Goal: Transaction & Acquisition: Purchase product/service

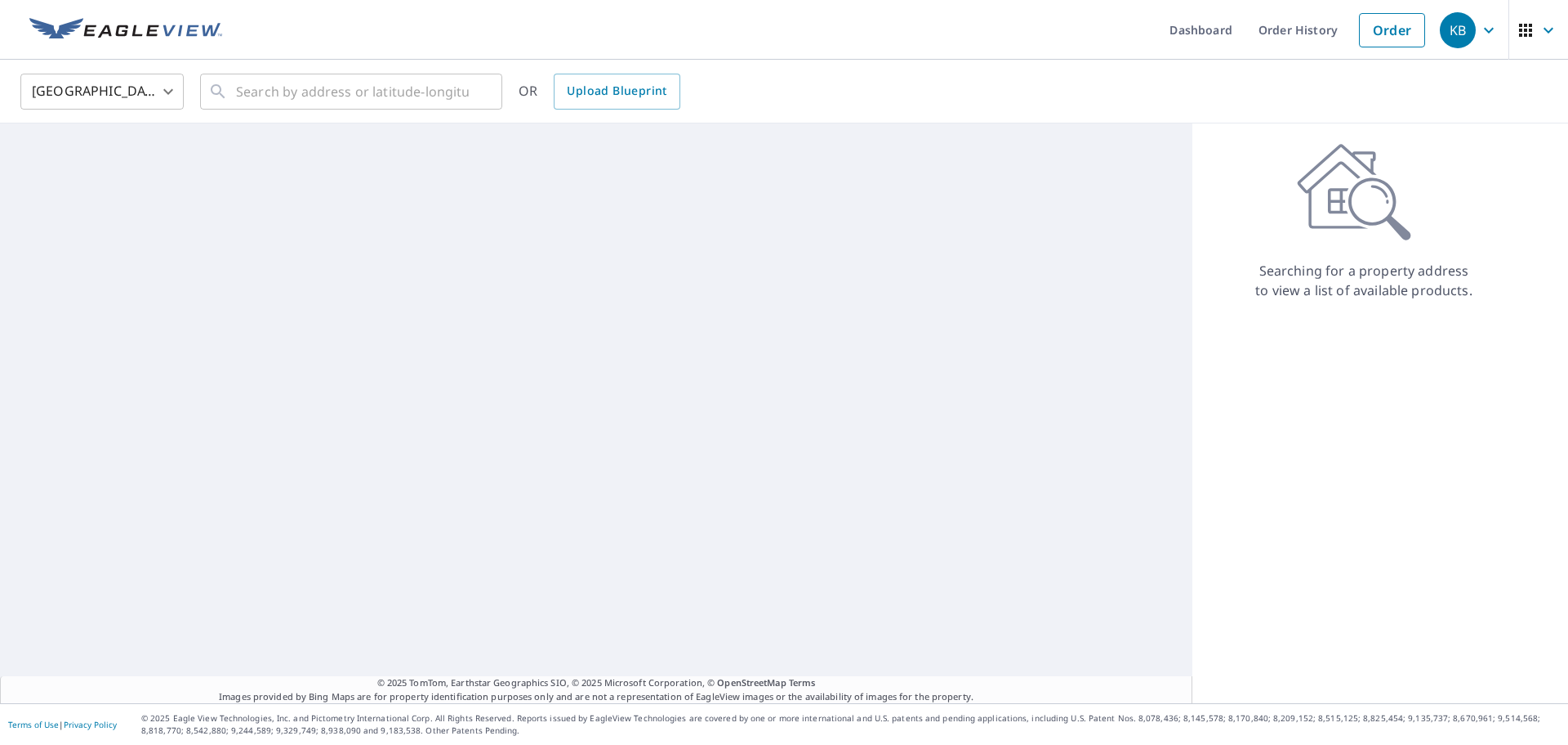
click at [328, 64] on div "United States [GEOGRAPHIC_DATA] ​ ​ OR Upload Blueprint" at bounding box center [784, 91] width 1568 height 63
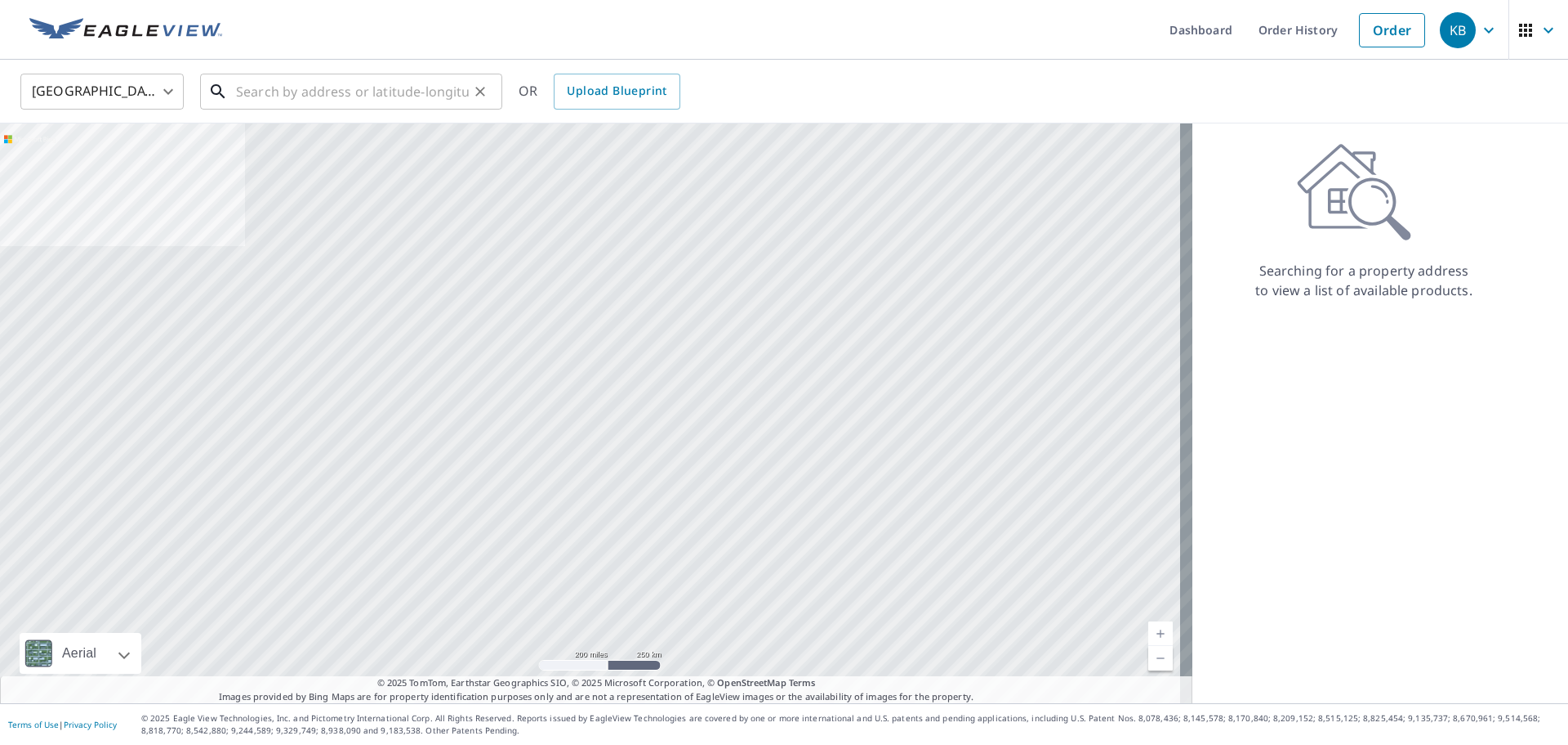
click at [327, 84] on input "text" at bounding box center [353, 91] width 233 height 46
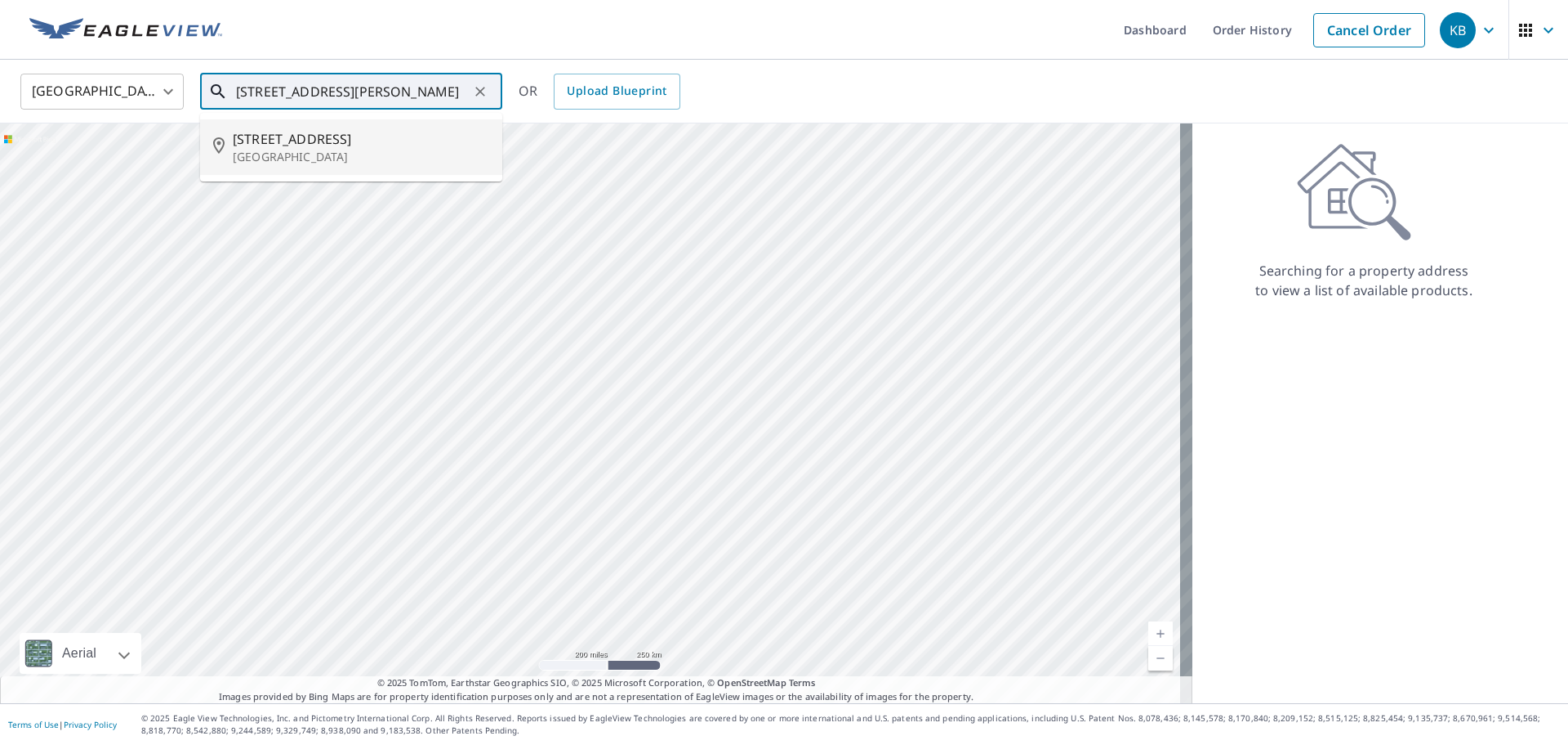
click at [313, 146] on span "[STREET_ADDRESS]" at bounding box center [360, 138] width 257 height 19
type input "[STREET_ADDRESS]"
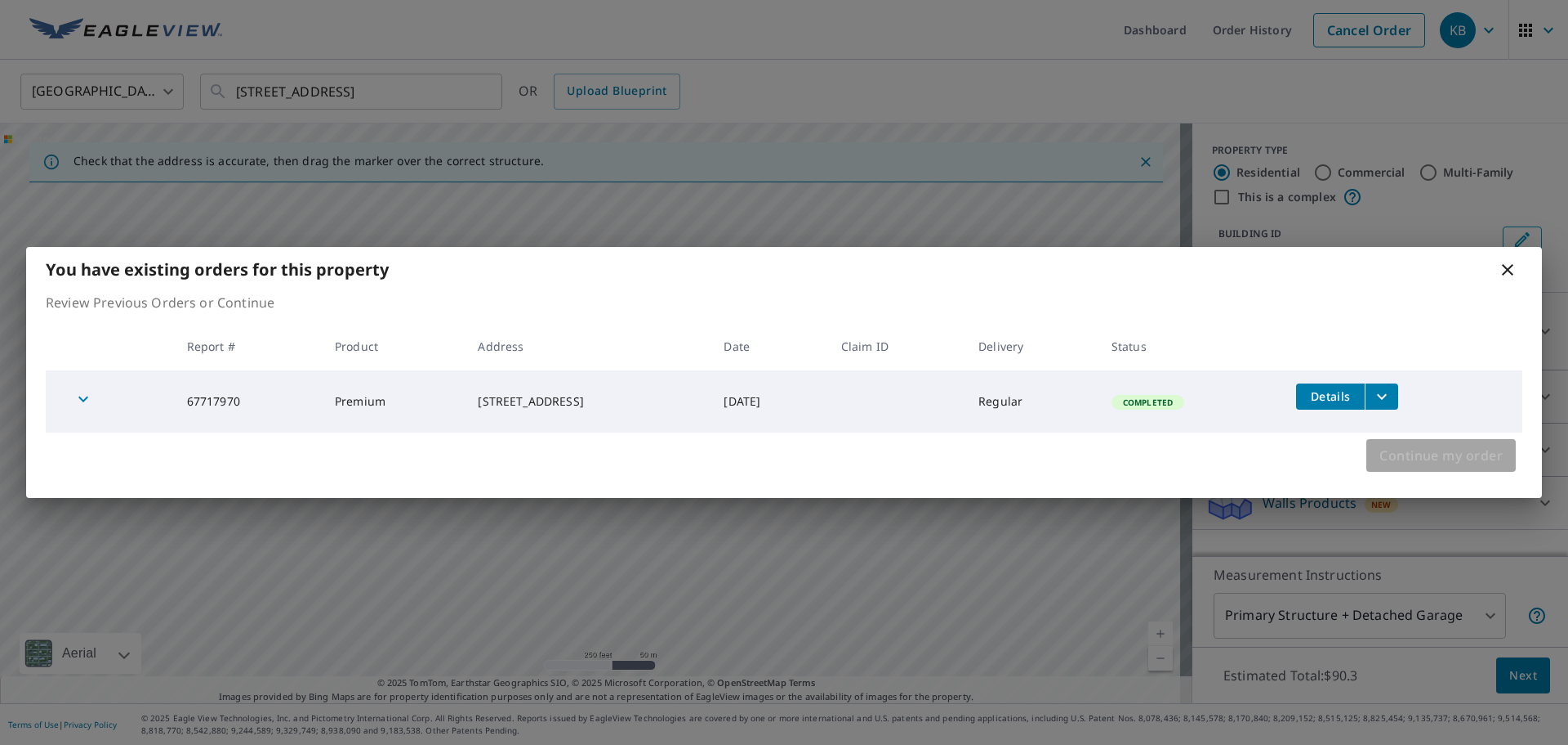
click at [1464, 466] on span "Continue my order" at bounding box center [1441, 456] width 123 height 23
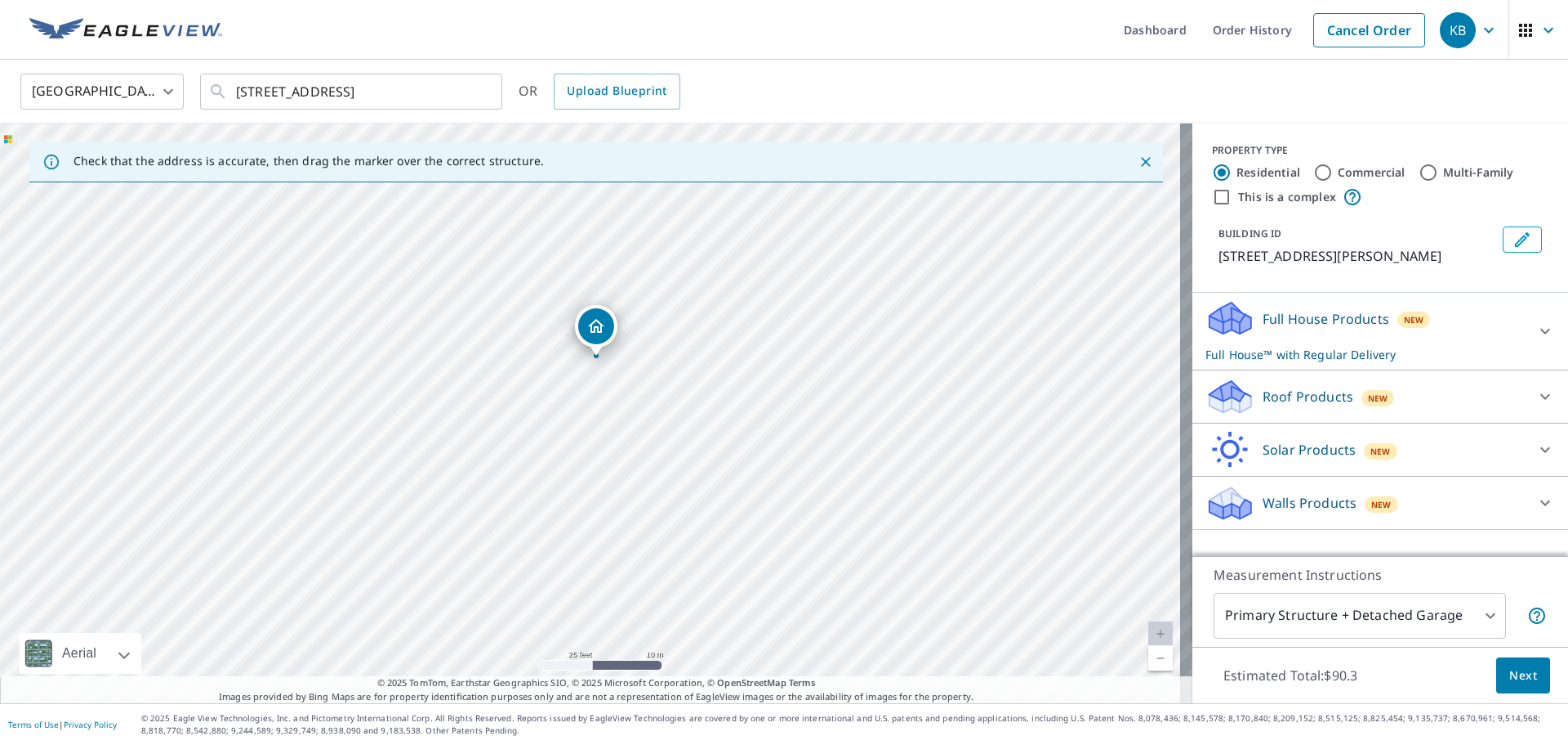
click at [1289, 330] on div "Full House Products New Full House™ with Regular Delivery" at bounding box center [1365, 331] width 320 height 63
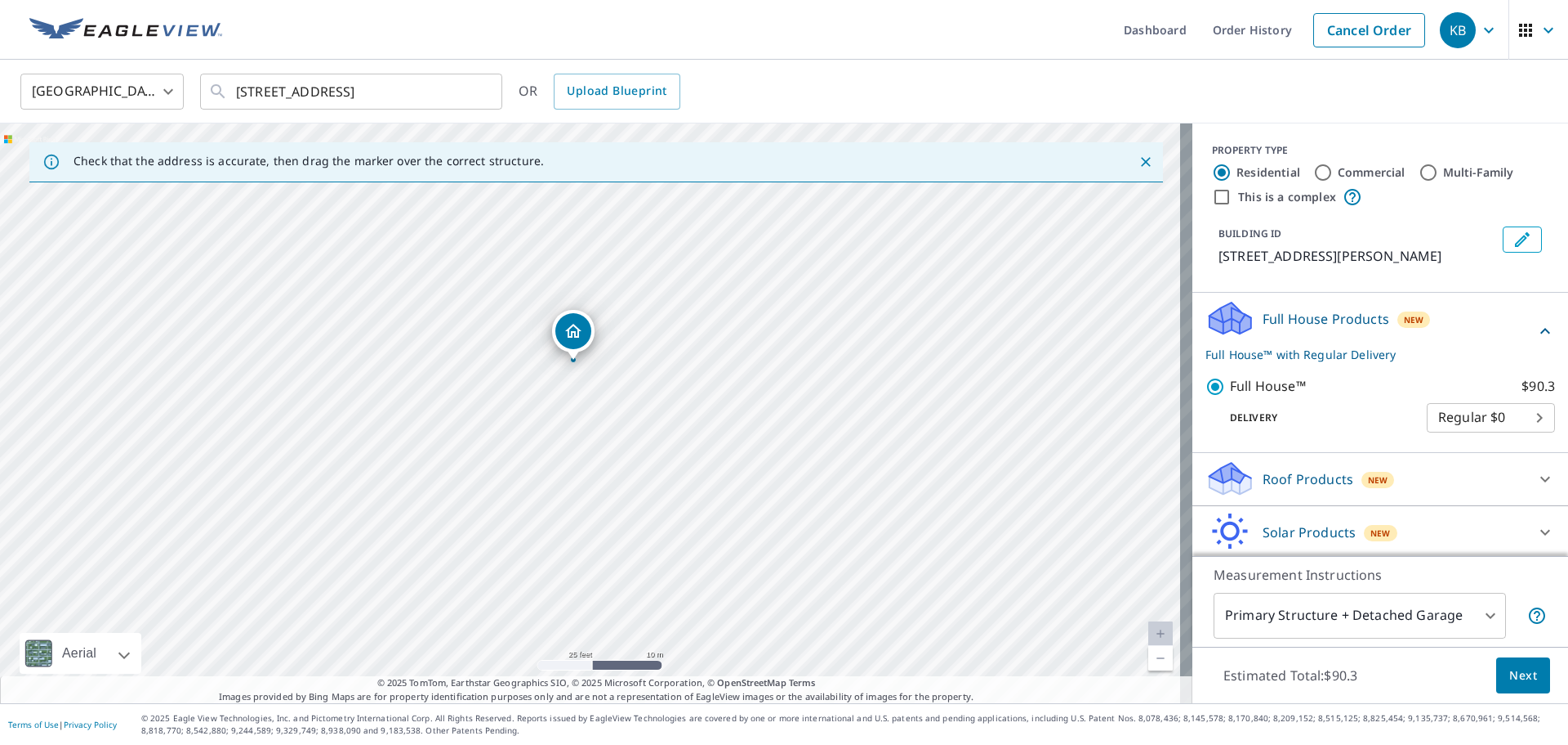
drag, startPoint x: 592, startPoint y: 349, endPoint x: 570, endPoint y: 353, distance: 22.4
click at [1518, 682] on span "Next" at bounding box center [1523, 675] width 28 height 20
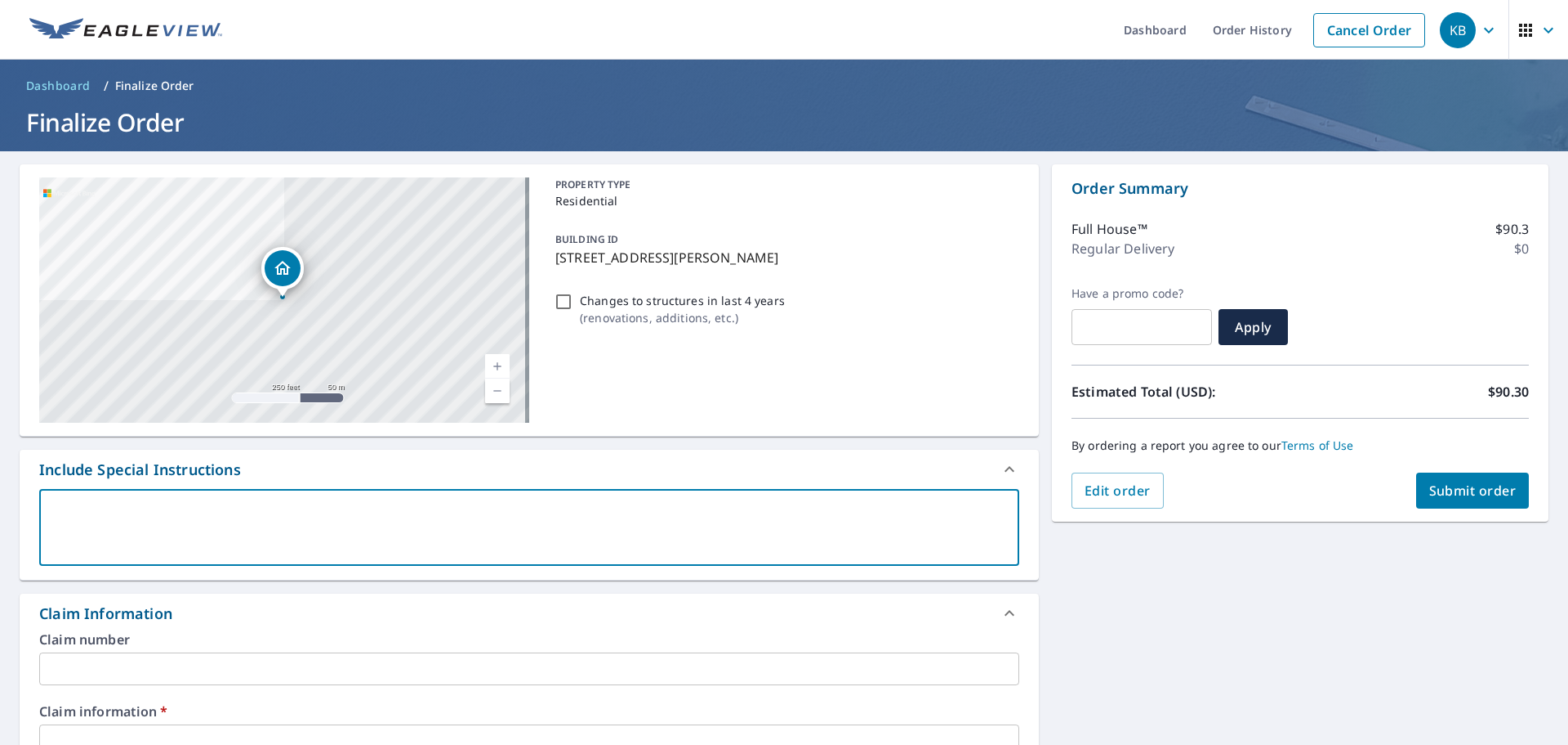
click at [172, 505] on textarea at bounding box center [529, 528] width 957 height 46
type textarea "P"
type textarea "x"
checkbox input "true"
type textarea "Pl"
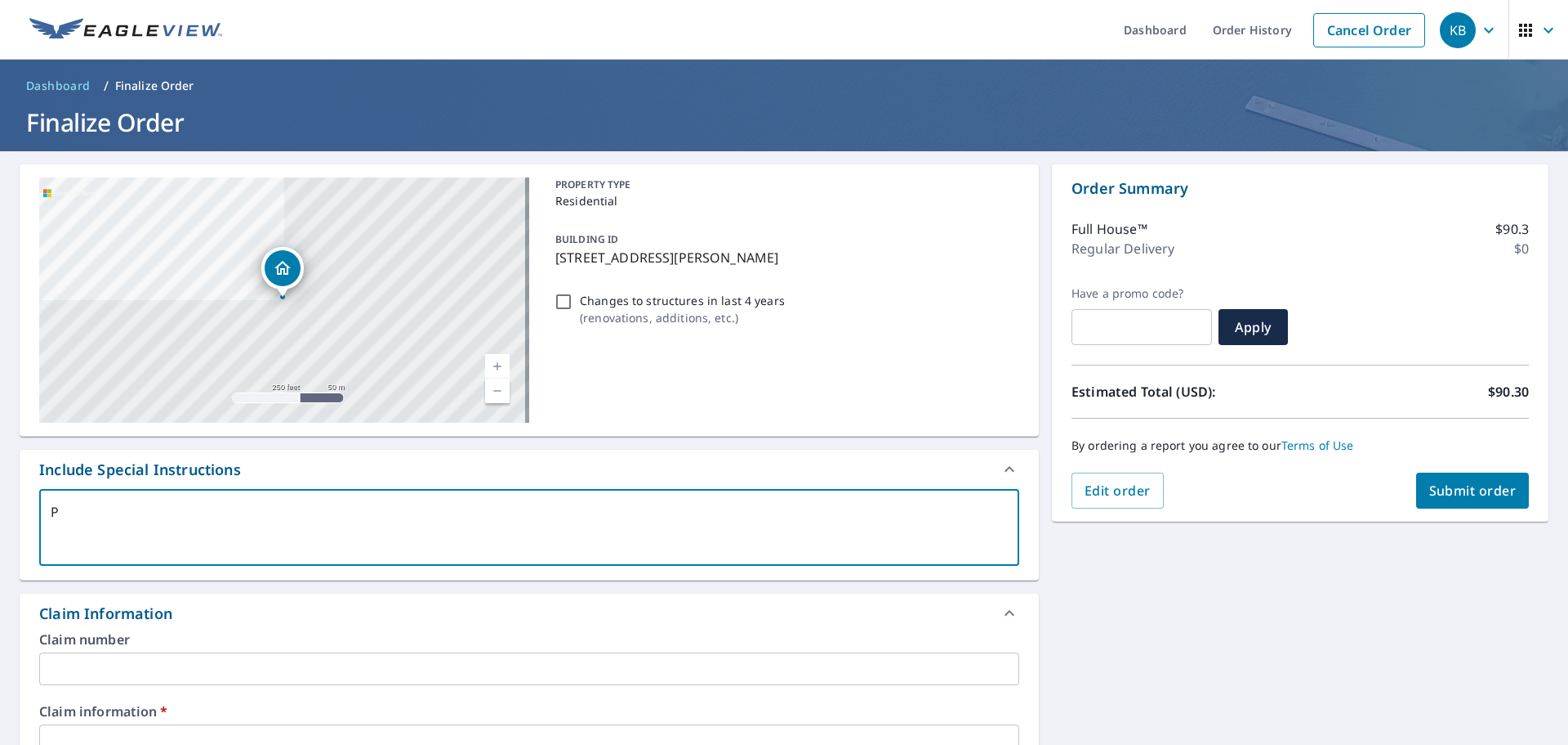
type textarea "x"
checkbox input "true"
type textarea "Ple"
type textarea "x"
checkbox input "true"
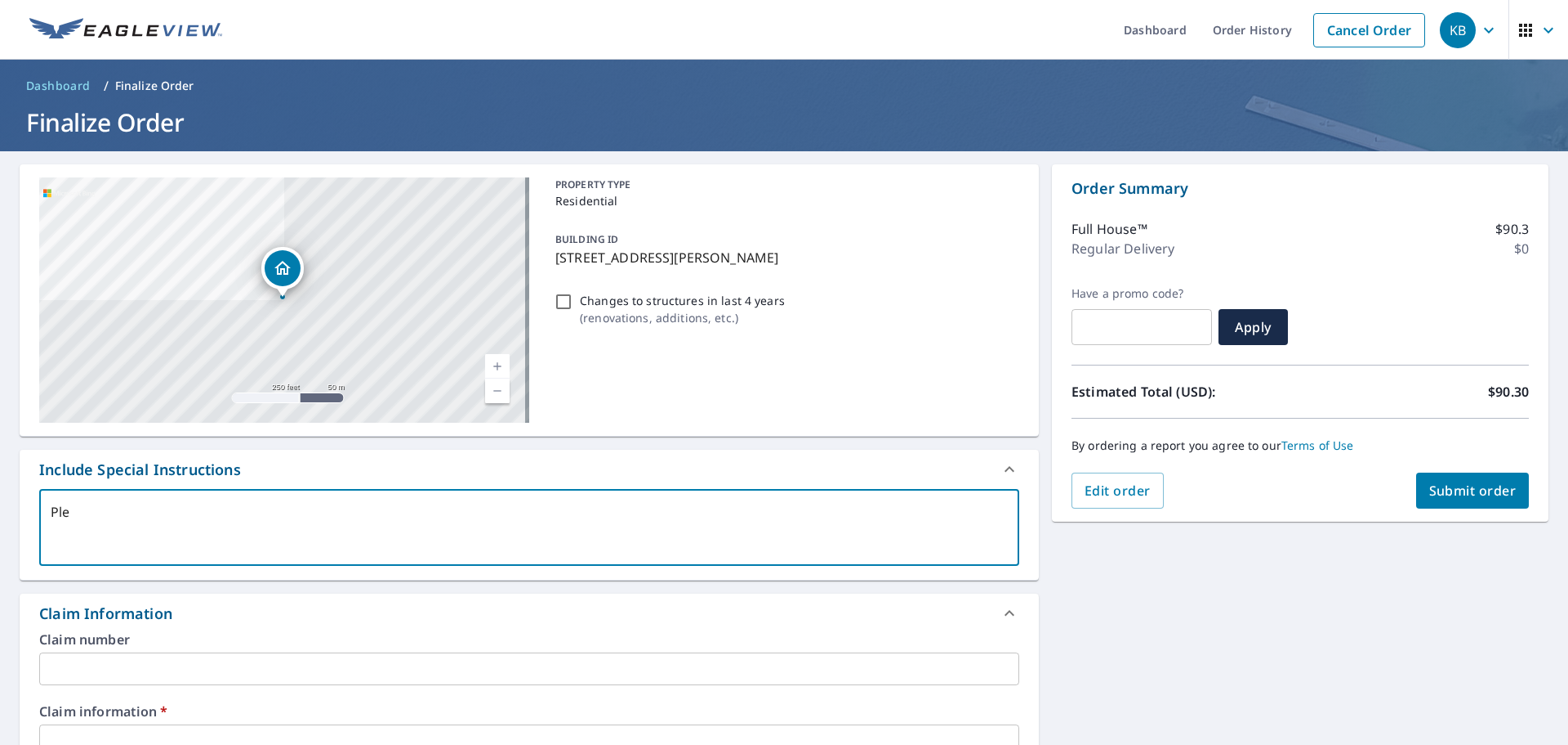
type textarea "Plea"
type textarea "x"
checkbox input "true"
type textarea "Pleas"
type textarea "x"
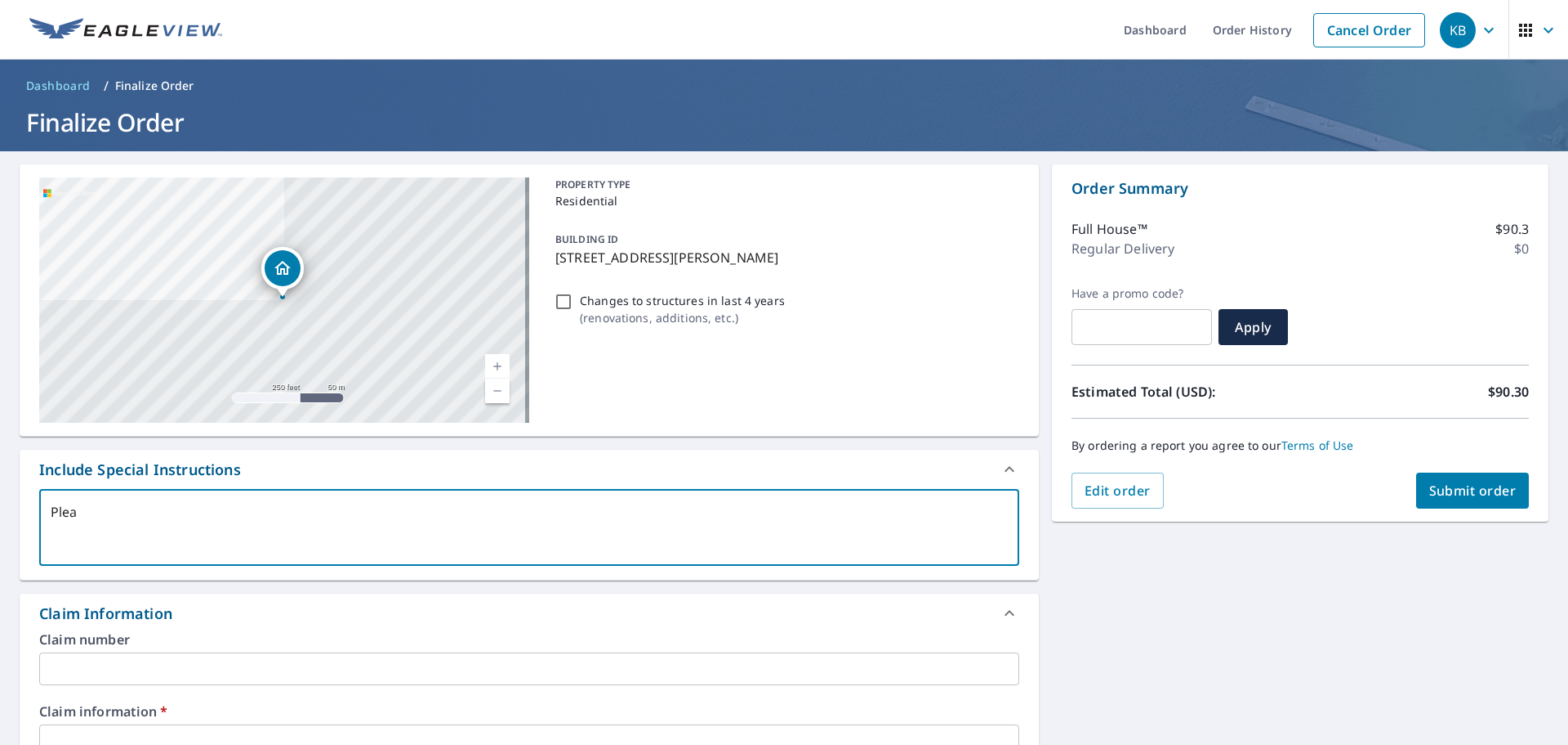
checkbox input "true"
type textarea "Please"
type textarea "x"
checkbox input "true"
type textarea "Please"
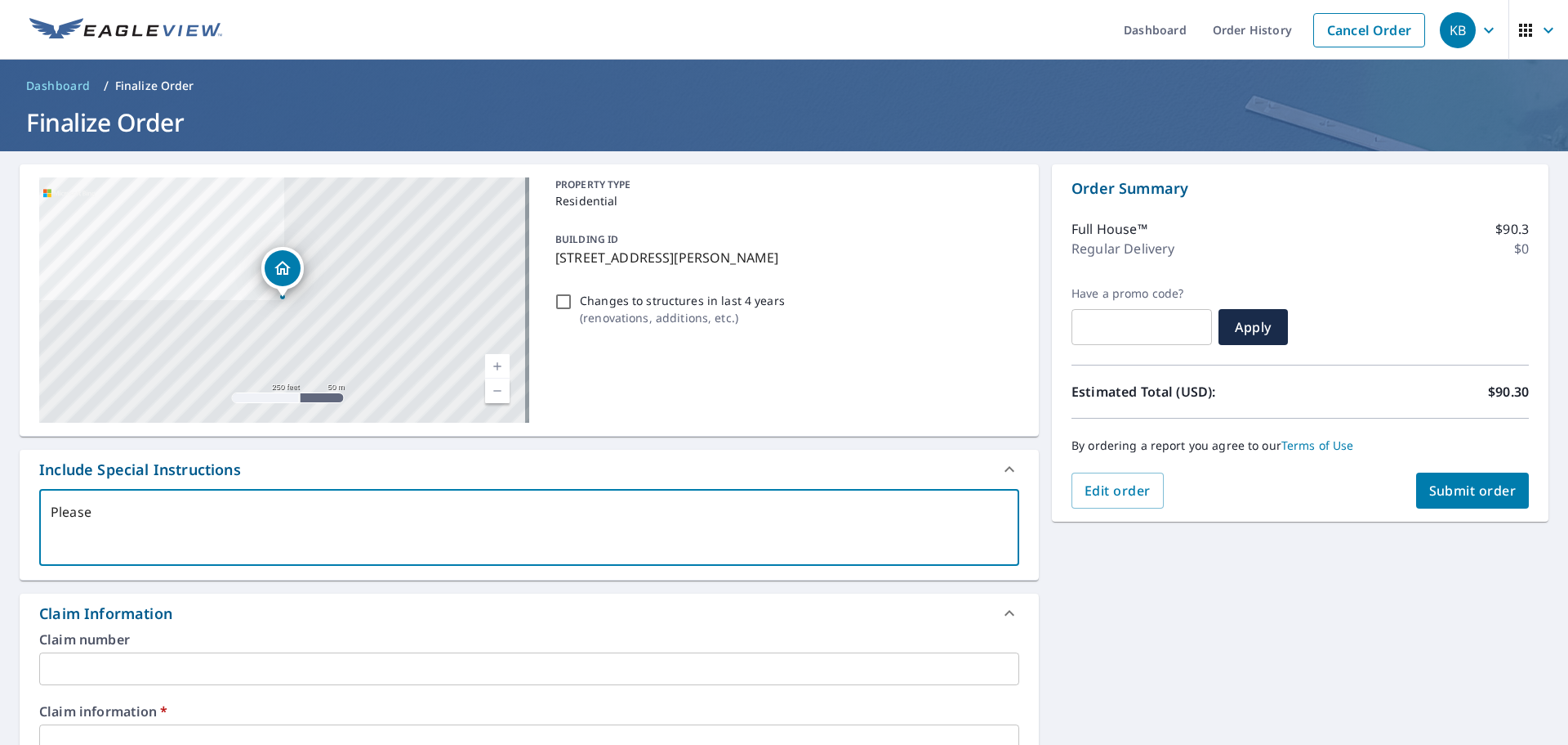
type textarea "x"
checkbox input "true"
type textarea "Please i"
type textarea "x"
checkbox input "true"
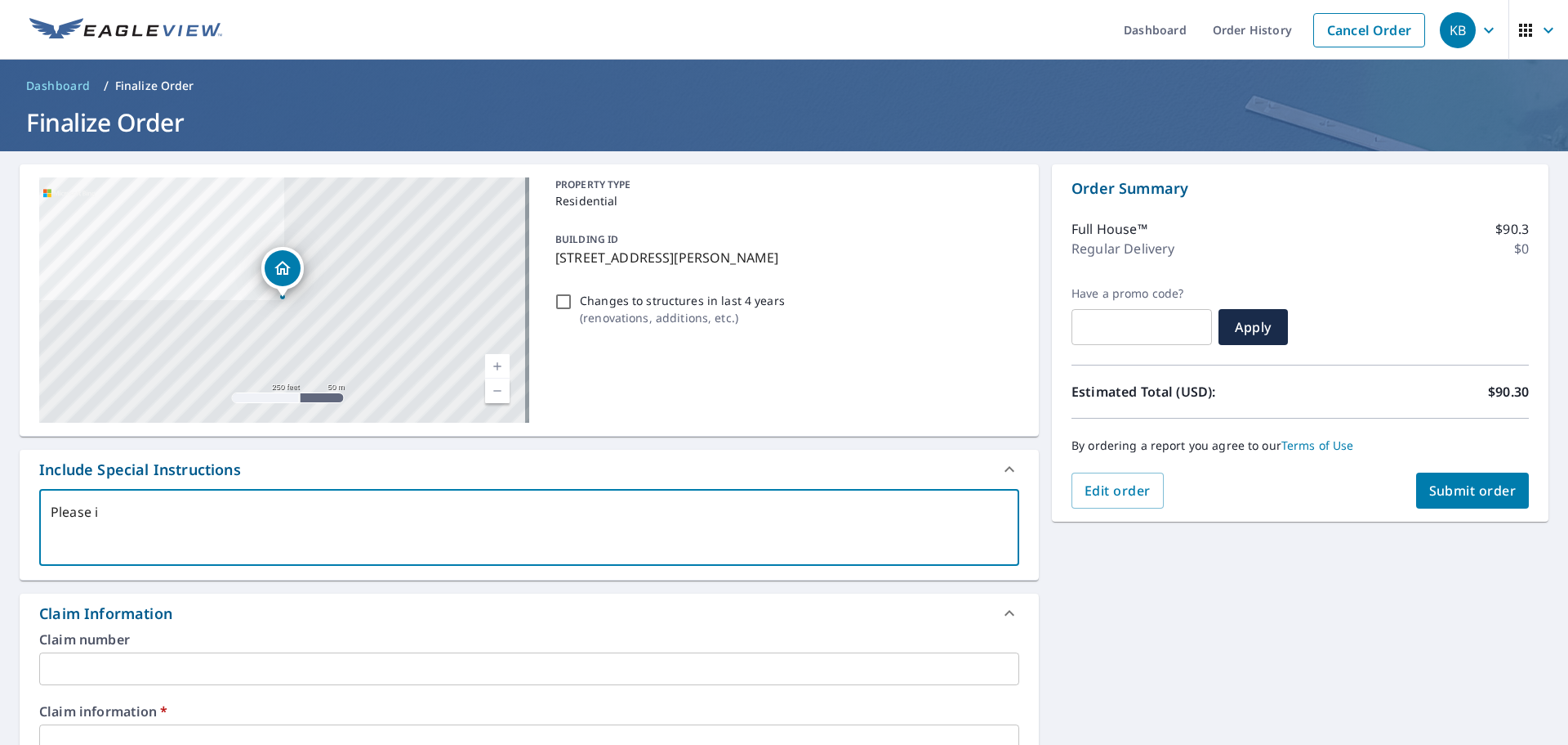
type textarea "Please in"
type textarea "x"
checkbox input "true"
type textarea "Please inc"
type textarea "x"
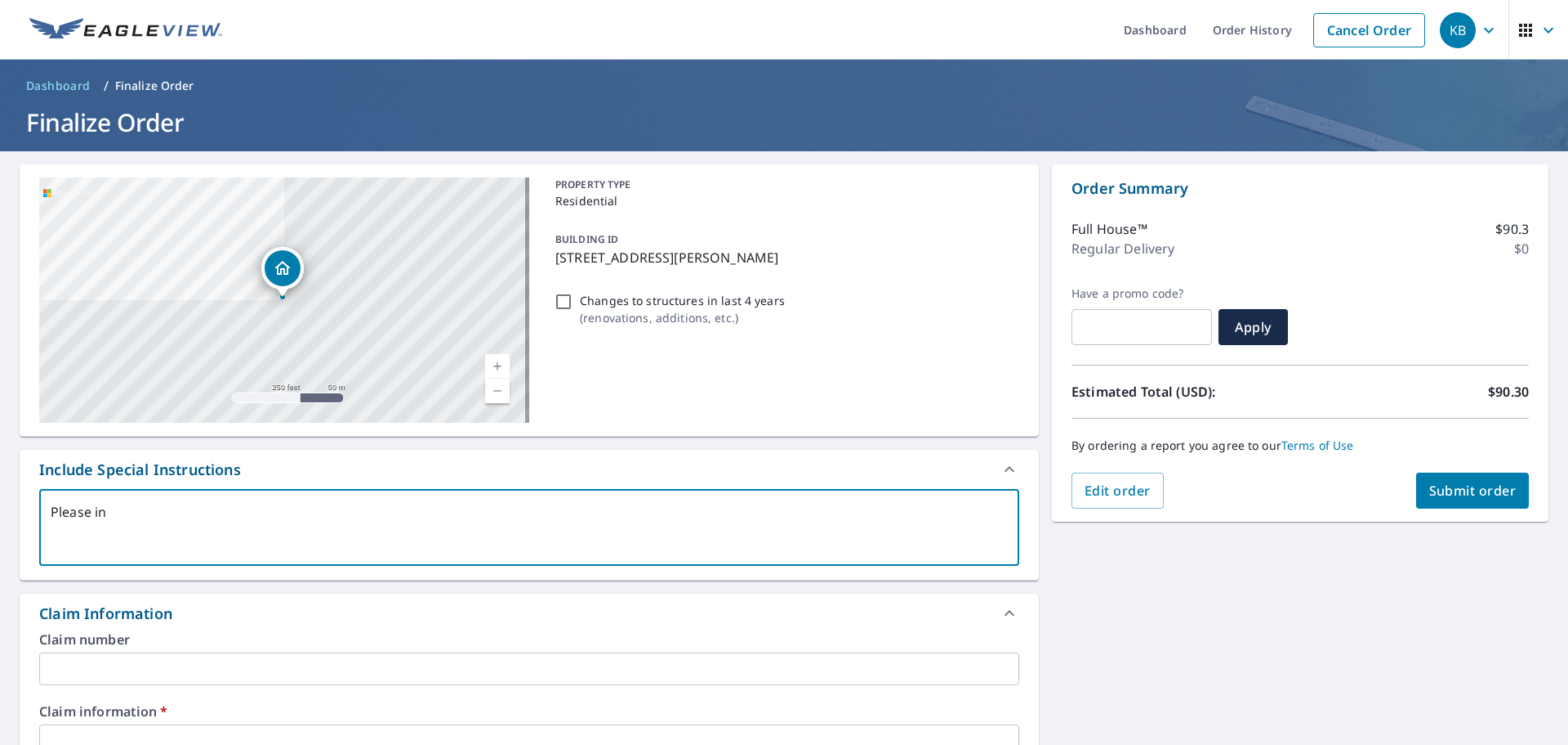
checkbox input "true"
type textarea "Please incl"
type textarea "x"
checkbox input "true"
type textarea "Please inclu"
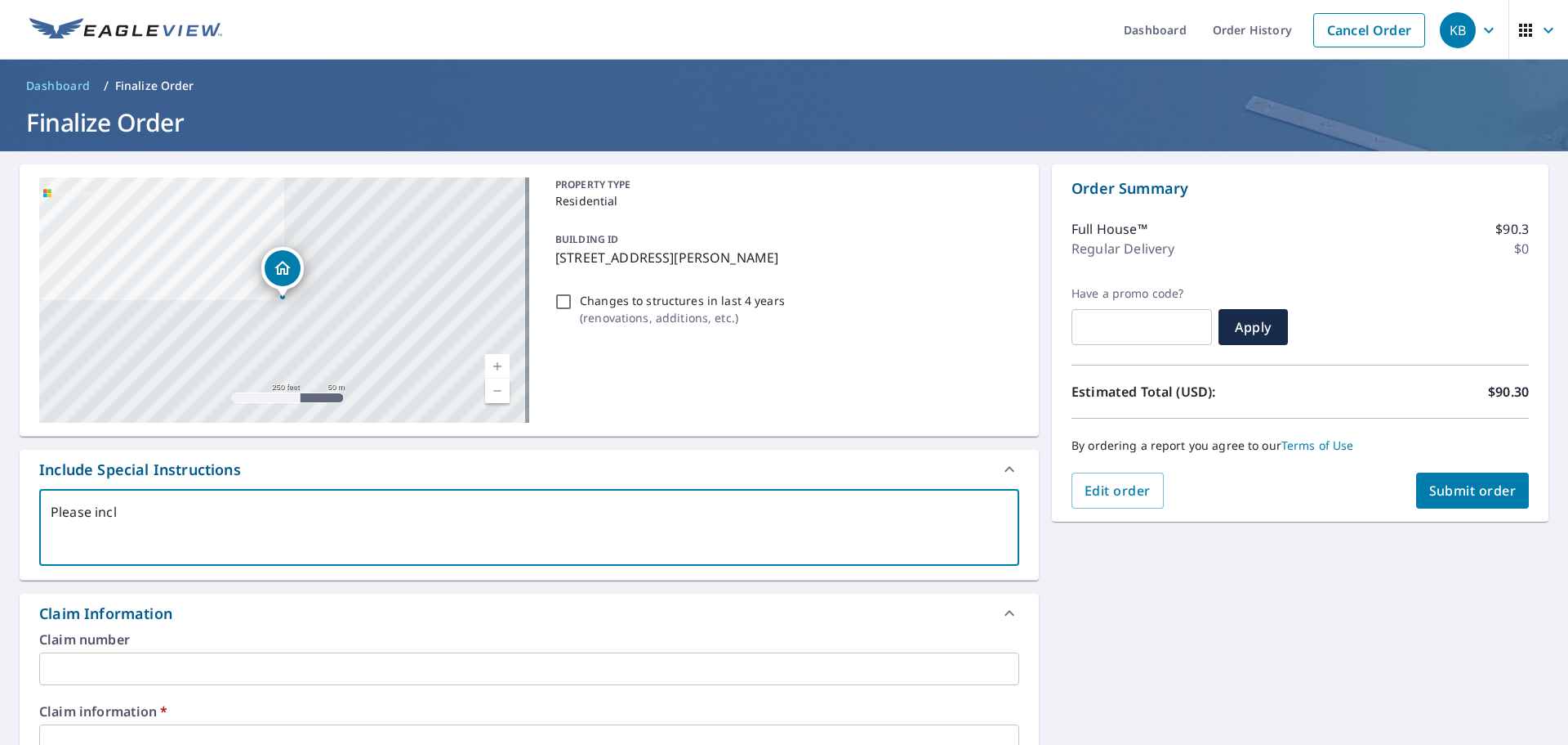
type textarea "x"
checkbox input "true"
type textarea "Please includ"
type textarea "x"
checkbox input "true"
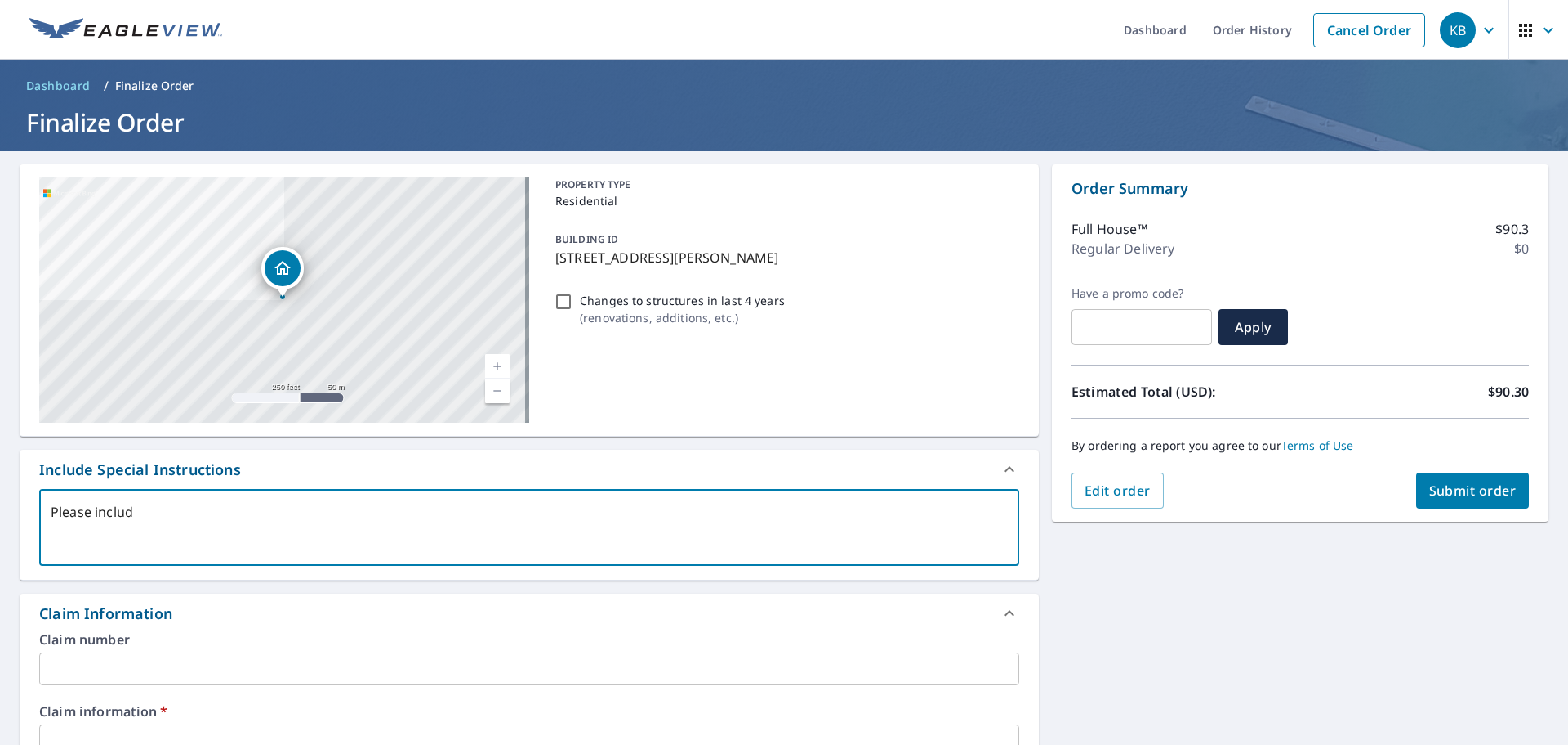
type textarea "Please include"
type textarea "x"
checkbox input "true"
type textarea "Please include"
type textarea "x"
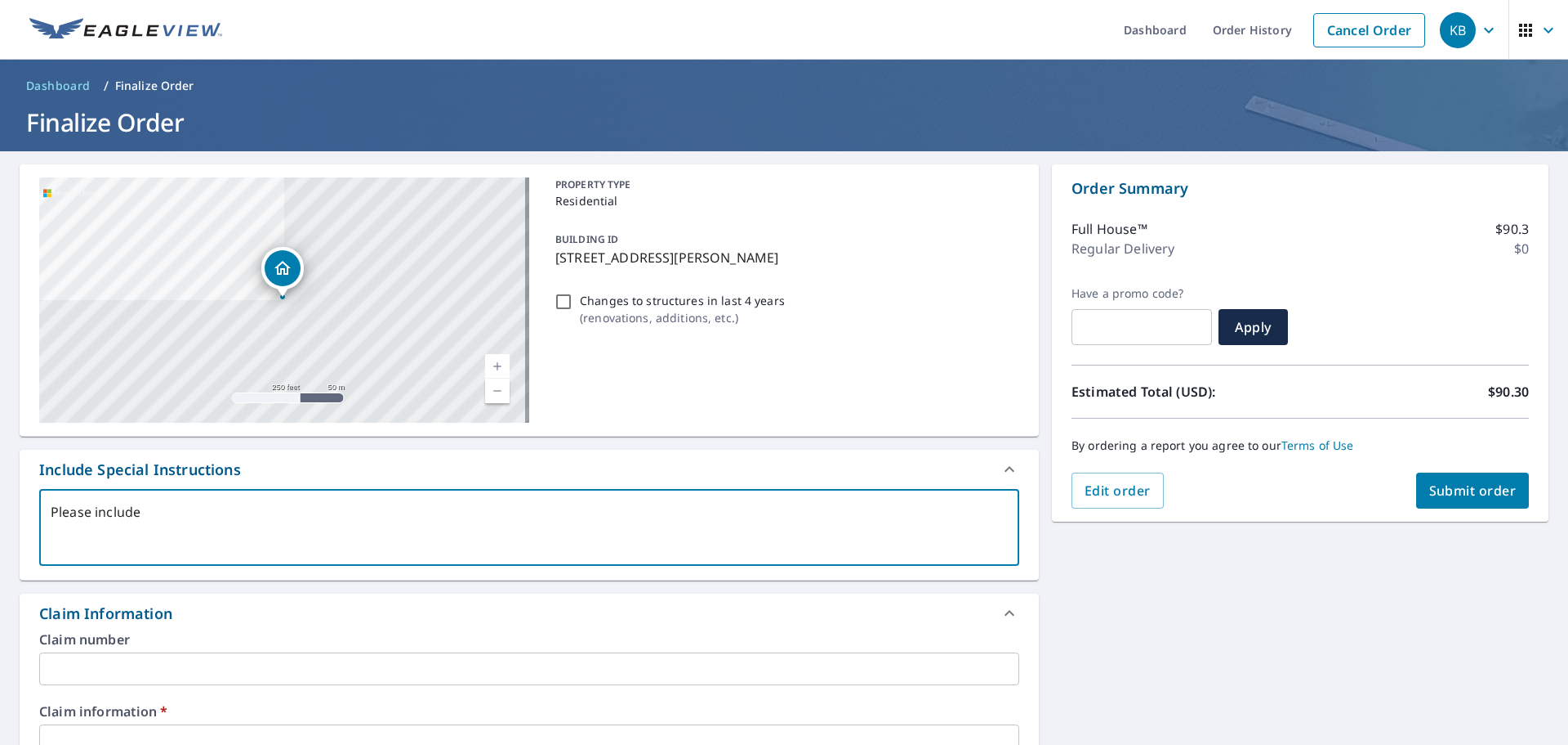
checkbox input "true"
type textarea "Please include w"
type textarea "x"
checkbox input "true"
type textarea "Please include wa"
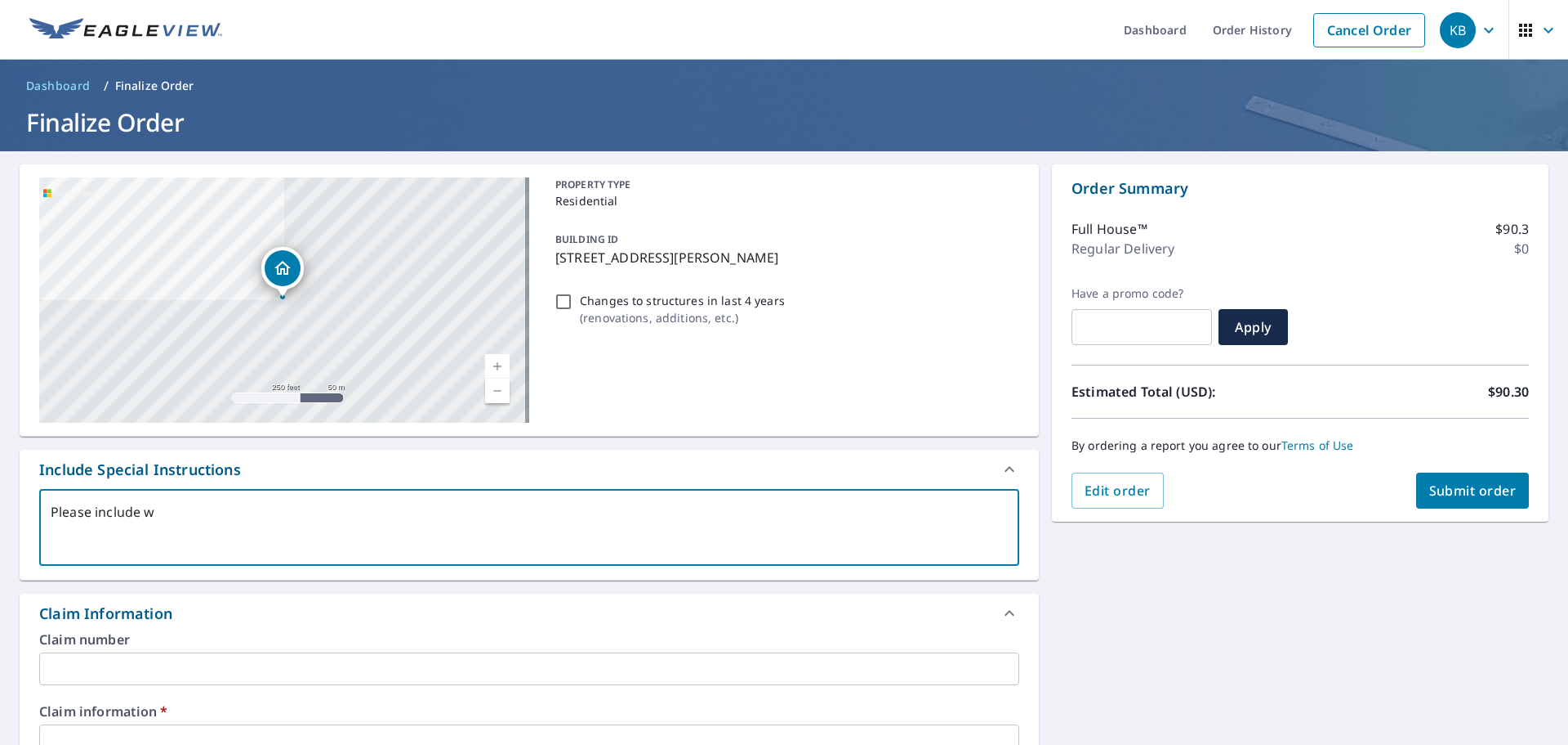
type textarea "x"
checkbox input "true"
type textarea "Please include wal"
type textarea "x"
checkbox input "true"
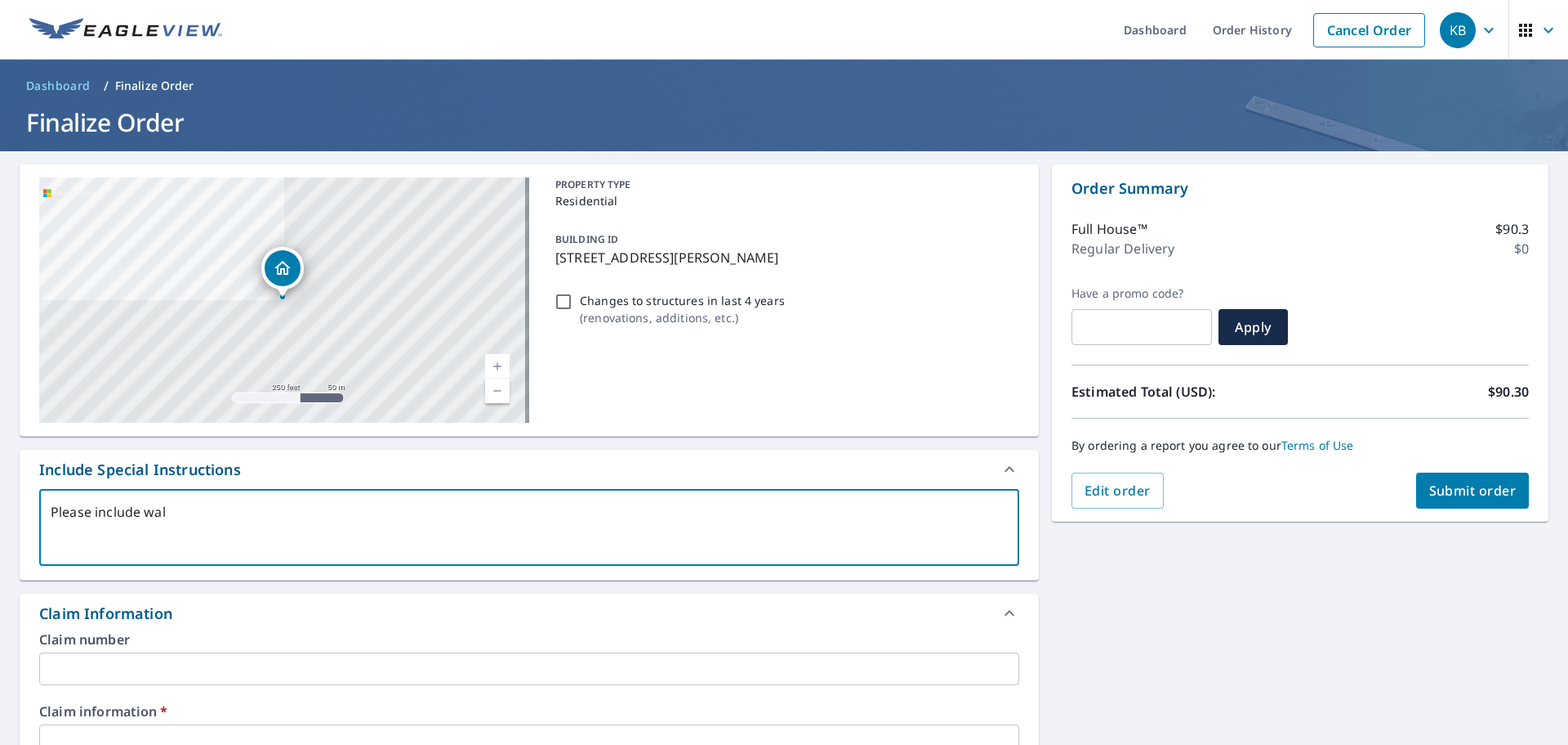
type textarea "Please include wall"
type textarea "x"
checkbox input "true"
type textarea "Please include wall"
type textarea "x"
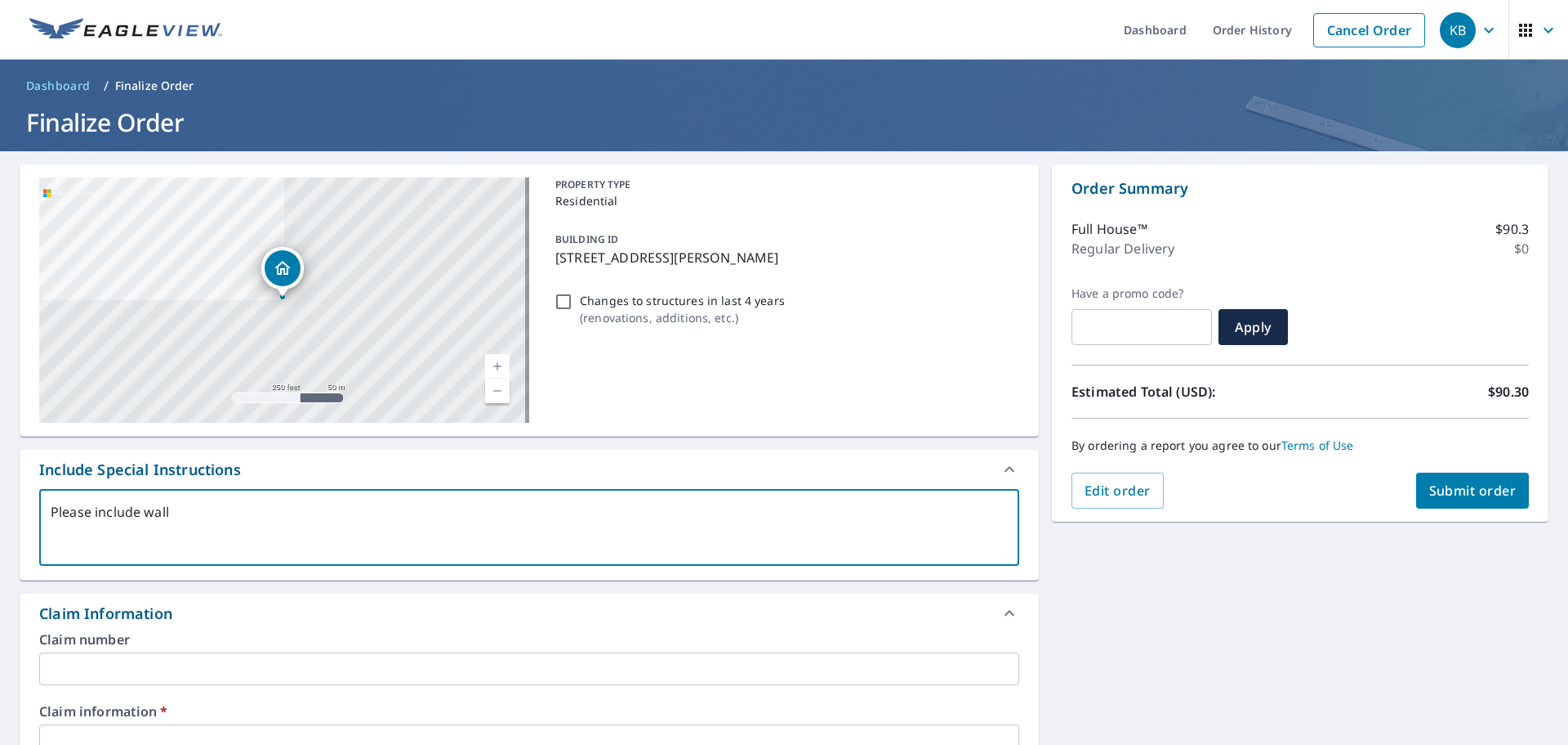
checkbox input "true"
type textarea "Please include wall r"
type textarea "x"
checkbox input "true"
type textarea "Please include wall re"
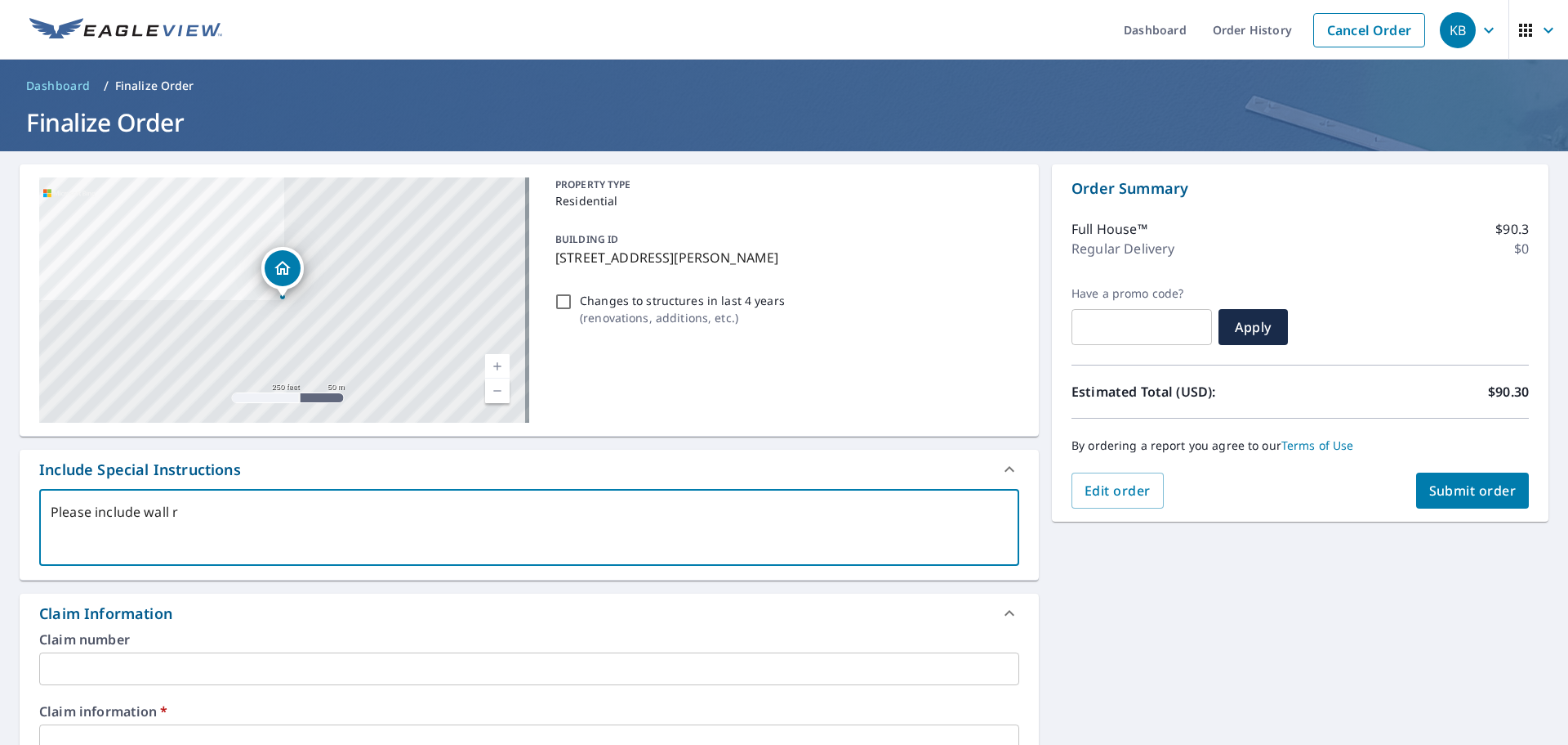
type textarea "x"
checkbox input "true"
type textarea "Please include wall rep"
type textarea "x"
checkbox input "true"
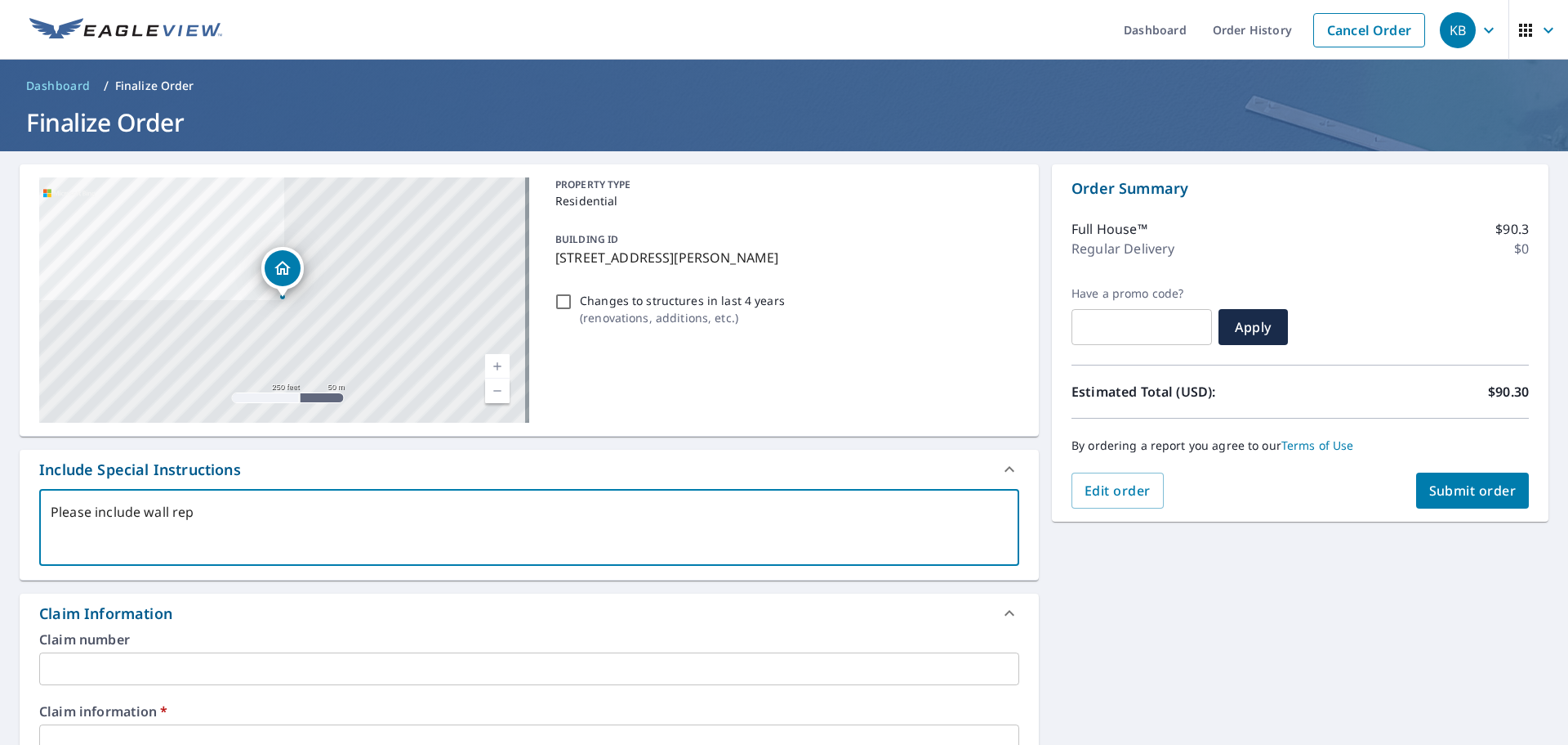
type textarea "Please include wall repo"
type textarea "x"
checkbox input "true"
type textarea "Please include wall repor"
type textarea "x"
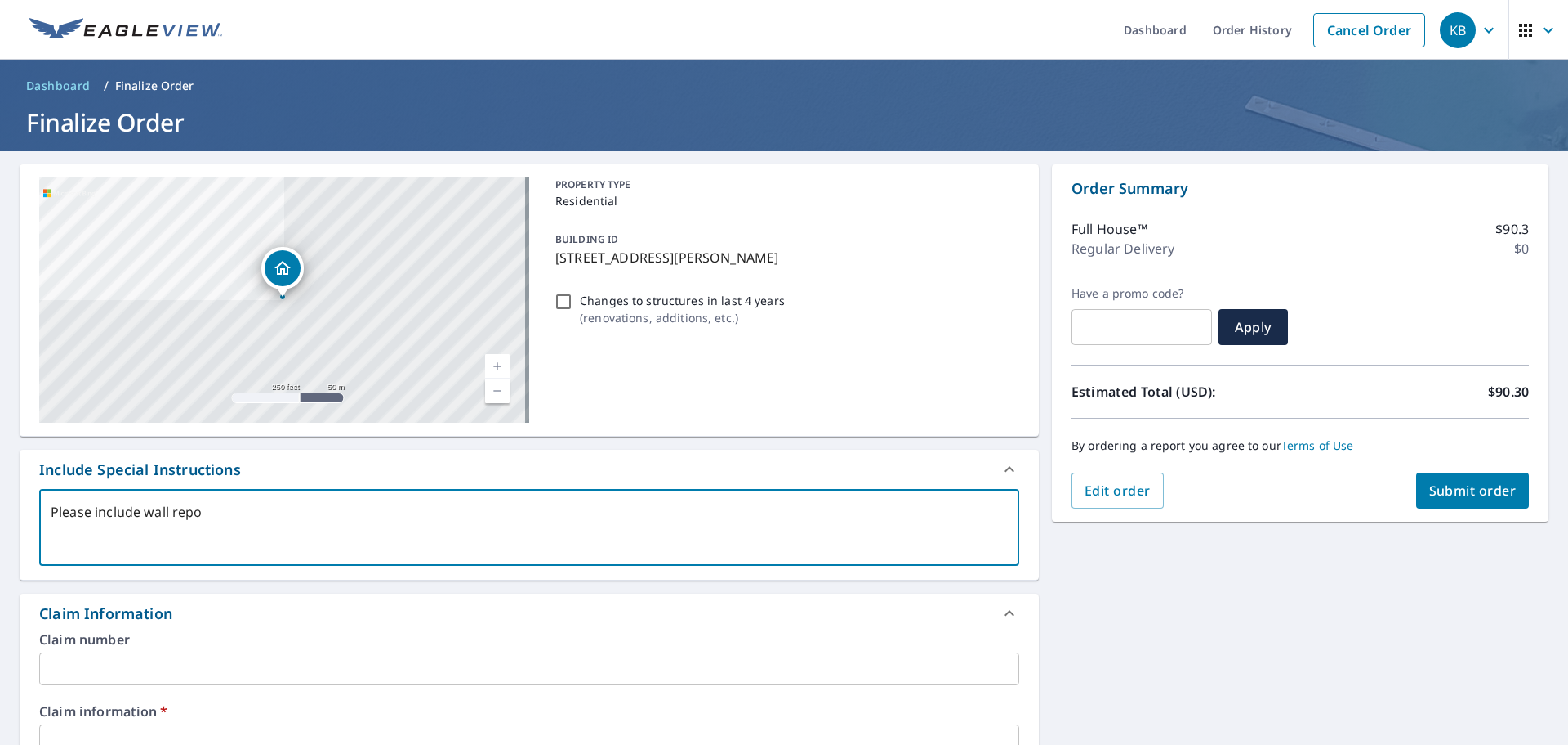
checkbox input "true"
type textarea "Please include wall report"
type textarea "x"
checkbox input "true"
type textarea "Please include wall report"
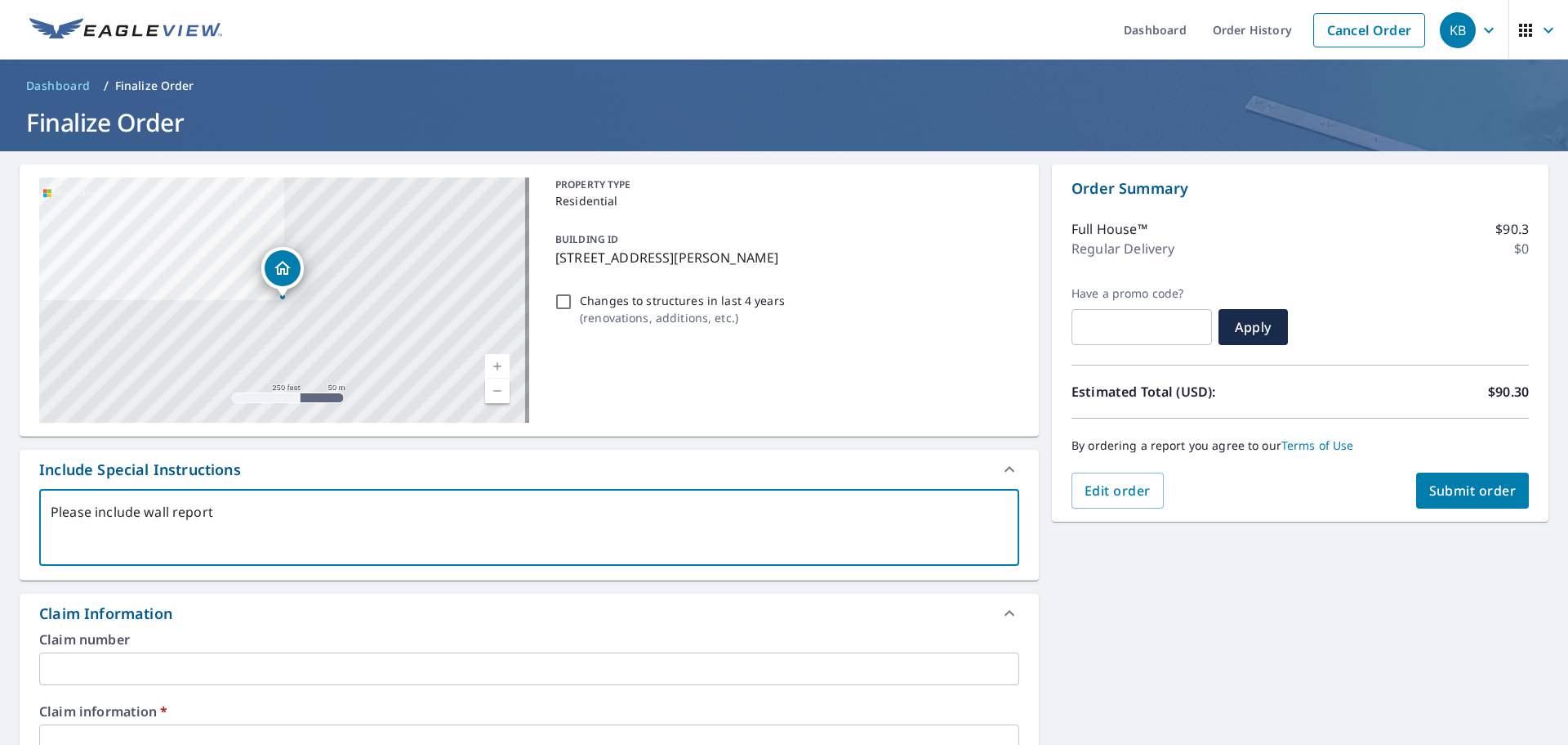
type textarea "x"
checkbox input "true"
type textarea "Please include wall report"
type textarea "x"
checkbox input "true"
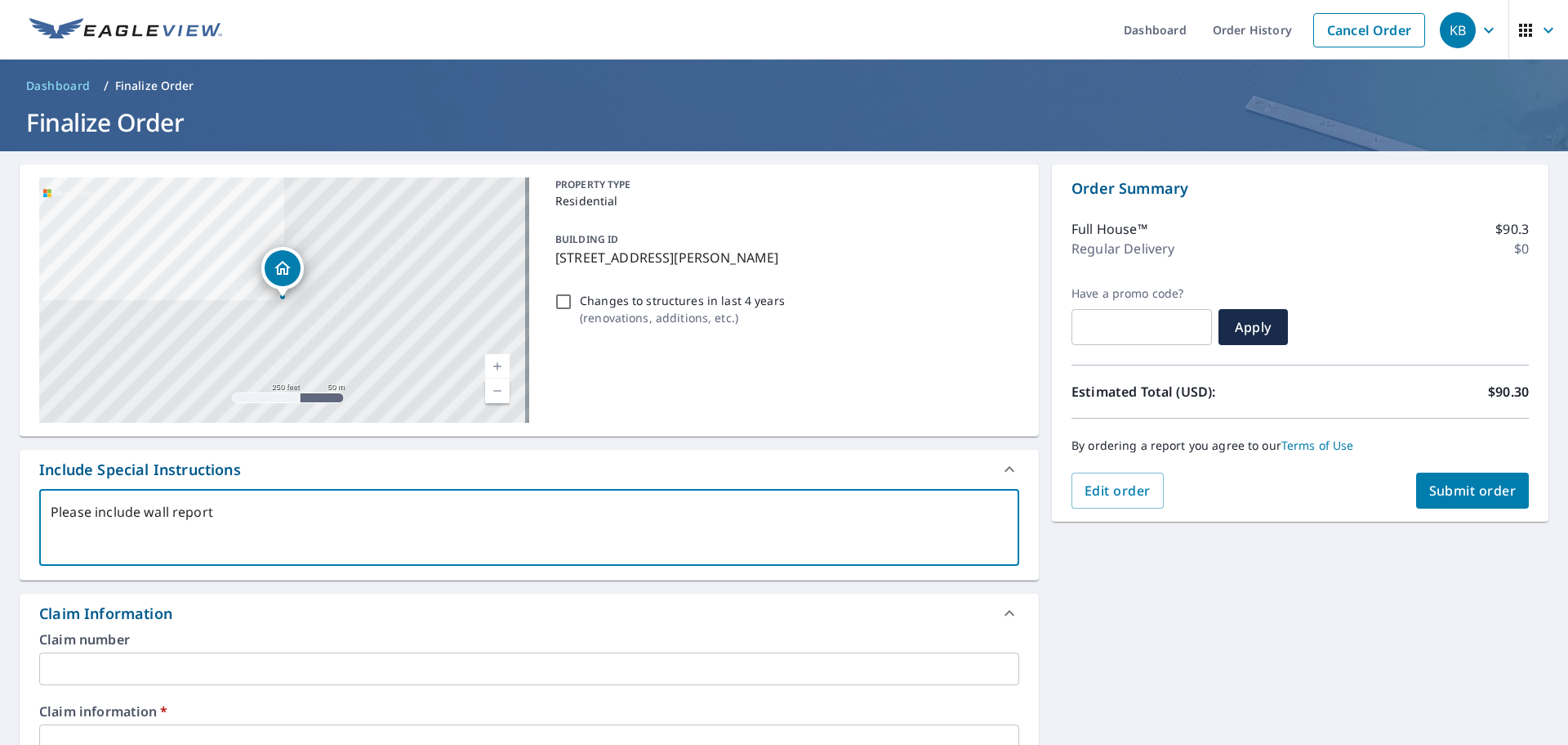
type textarea "Please include wall report"
type textarea "x"
checkbox input "true"
type textarea "Please include wall report i"
type textarea "x"
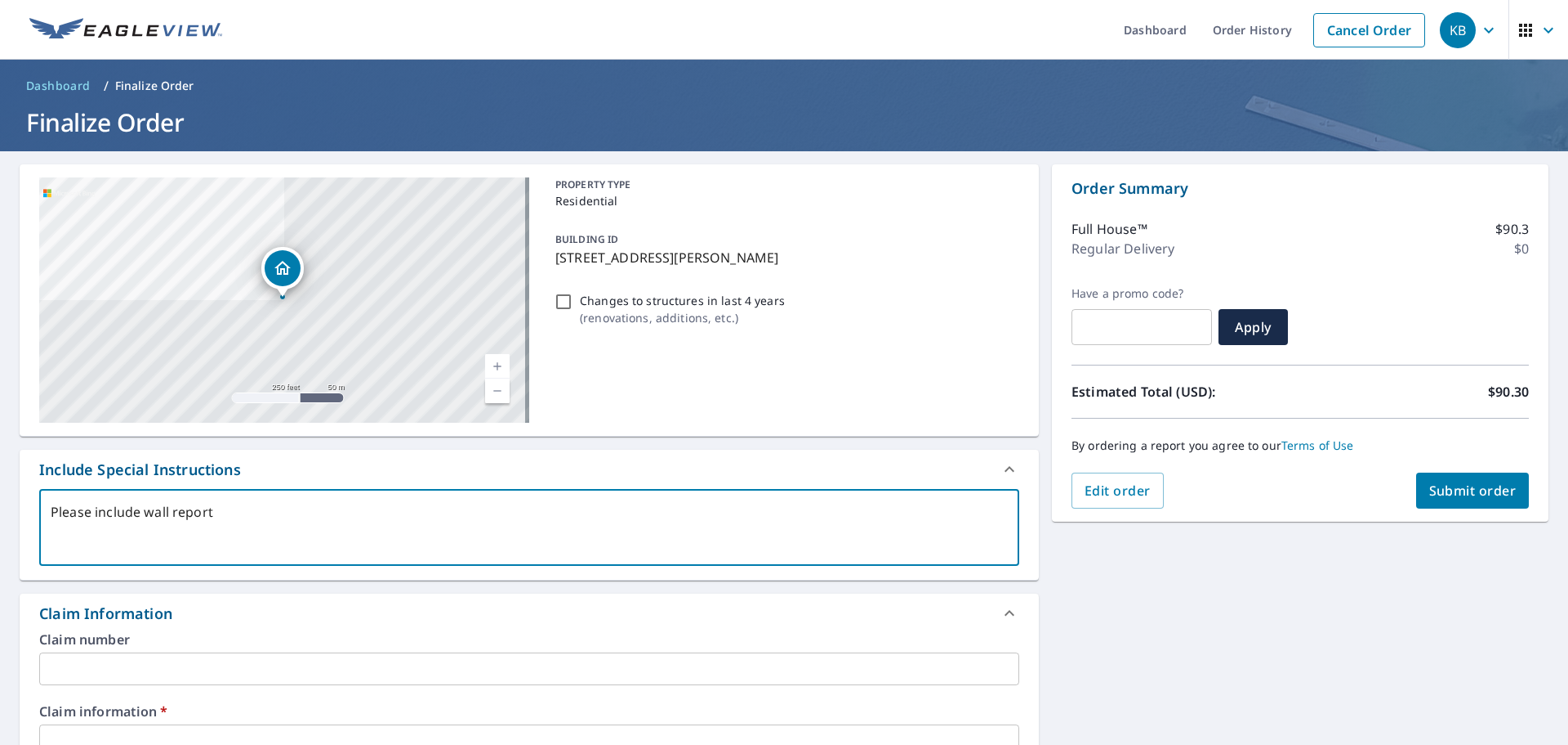
checkbox input "true"
type textarea "Please include wall report if"
type textarea "x"
checkbox input "true"
type textarea "Please include wall report if"
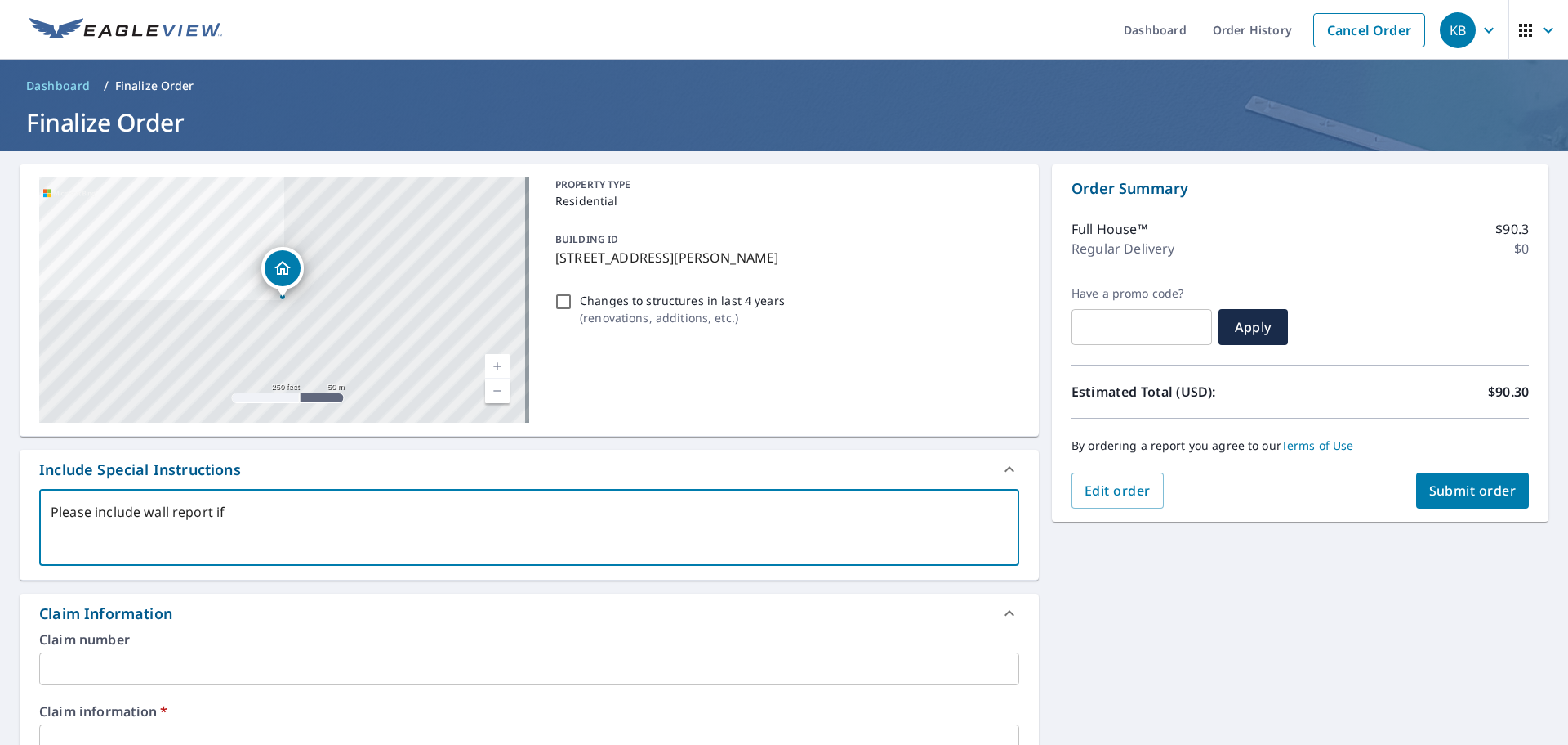
type textarea "x"
checkbox input "true"
type textarea "Please include wall report if p"
type textarea "x"
checkbox input "true"
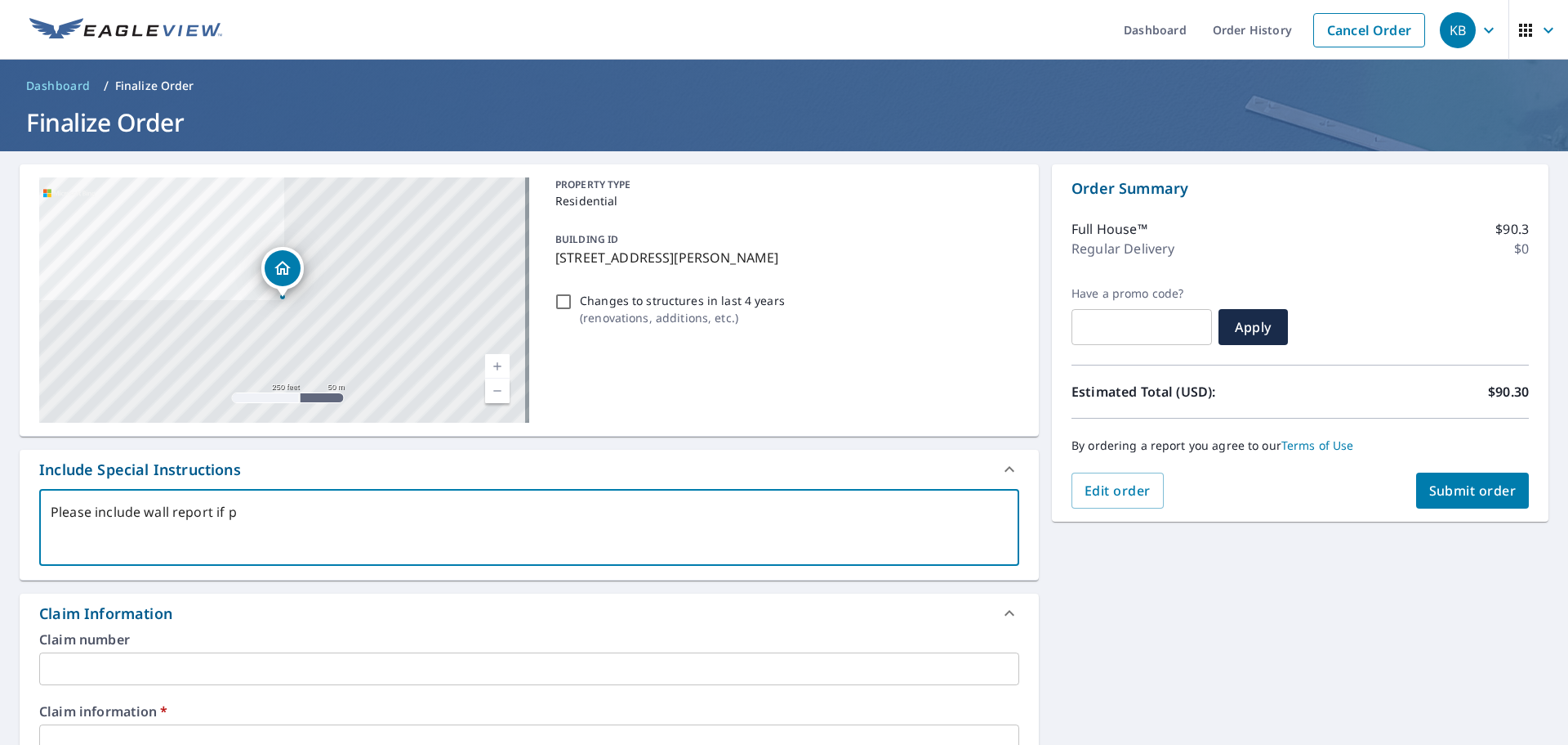
type textarea "Please include wall report if po"
type textarea "x"
checkbox input "true"
type textarea "Please include wall report if pos"
type textarea "x"
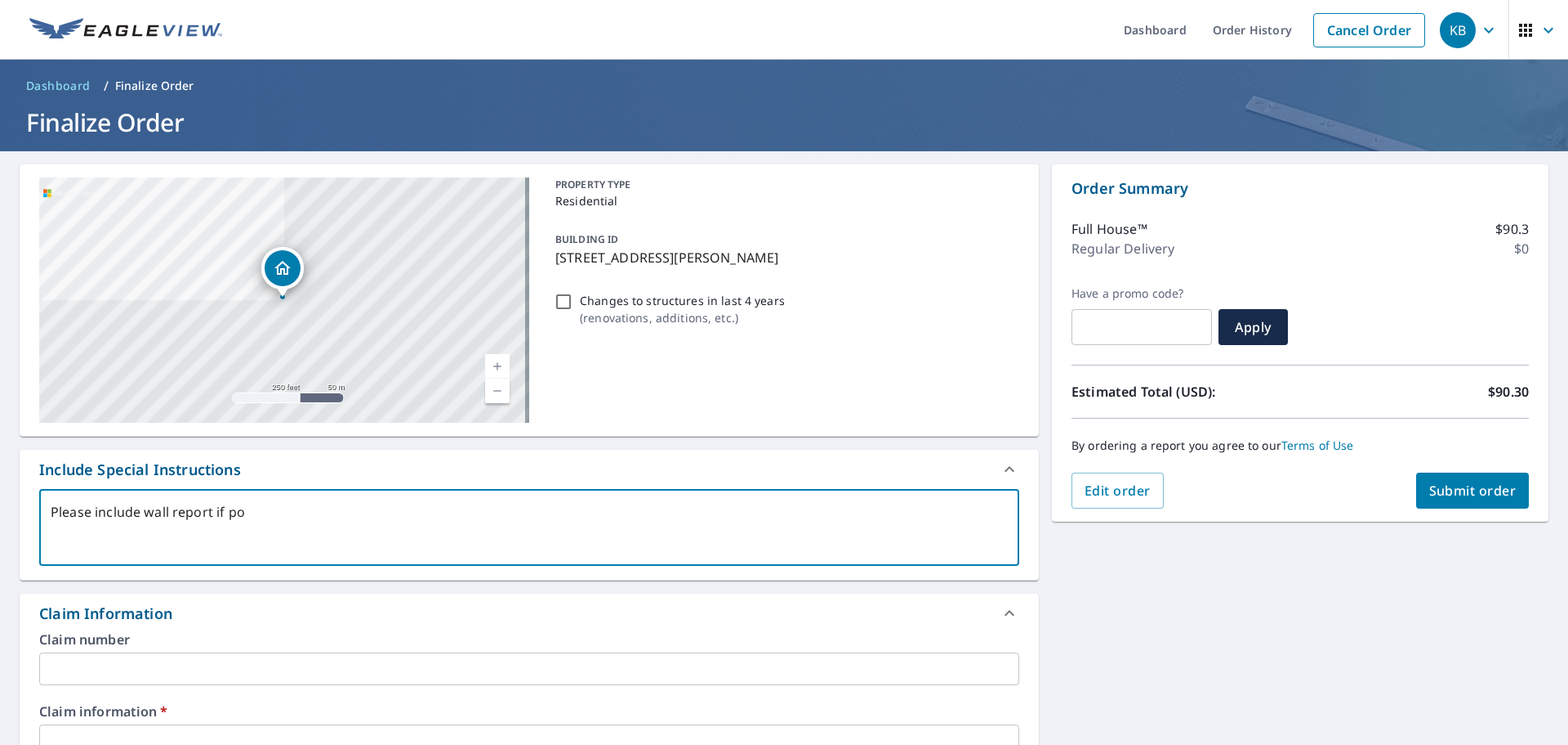
checkbox input "true"
type textarea "Please include wall report if poss"
type textarea "x"
checkbox input "true"
type textarea "Please include wall report if possi"
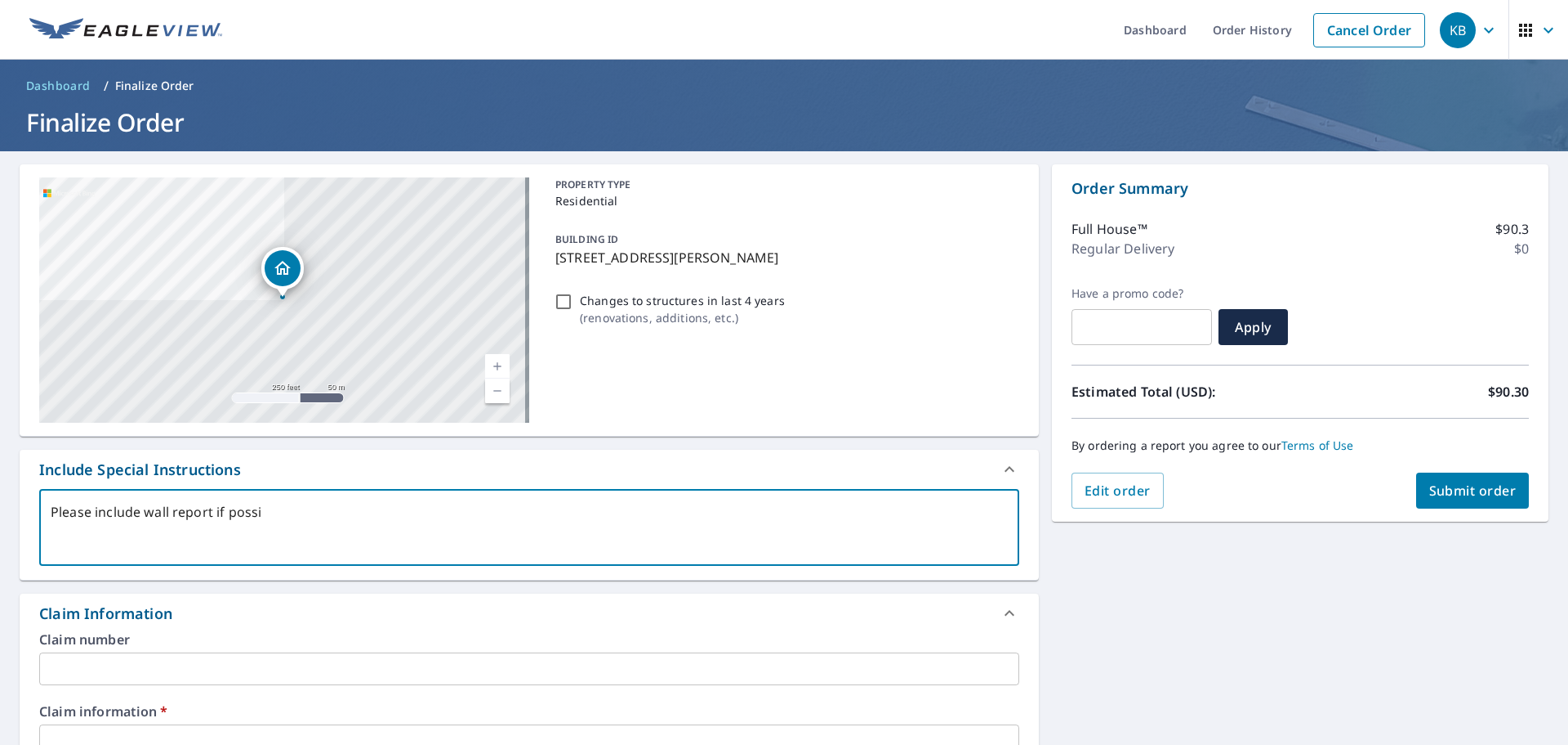
type textarea "x"
checkbox input "true"
type textarea "Please include wall report if possib"
type textarea "x"
checkbox input "true"
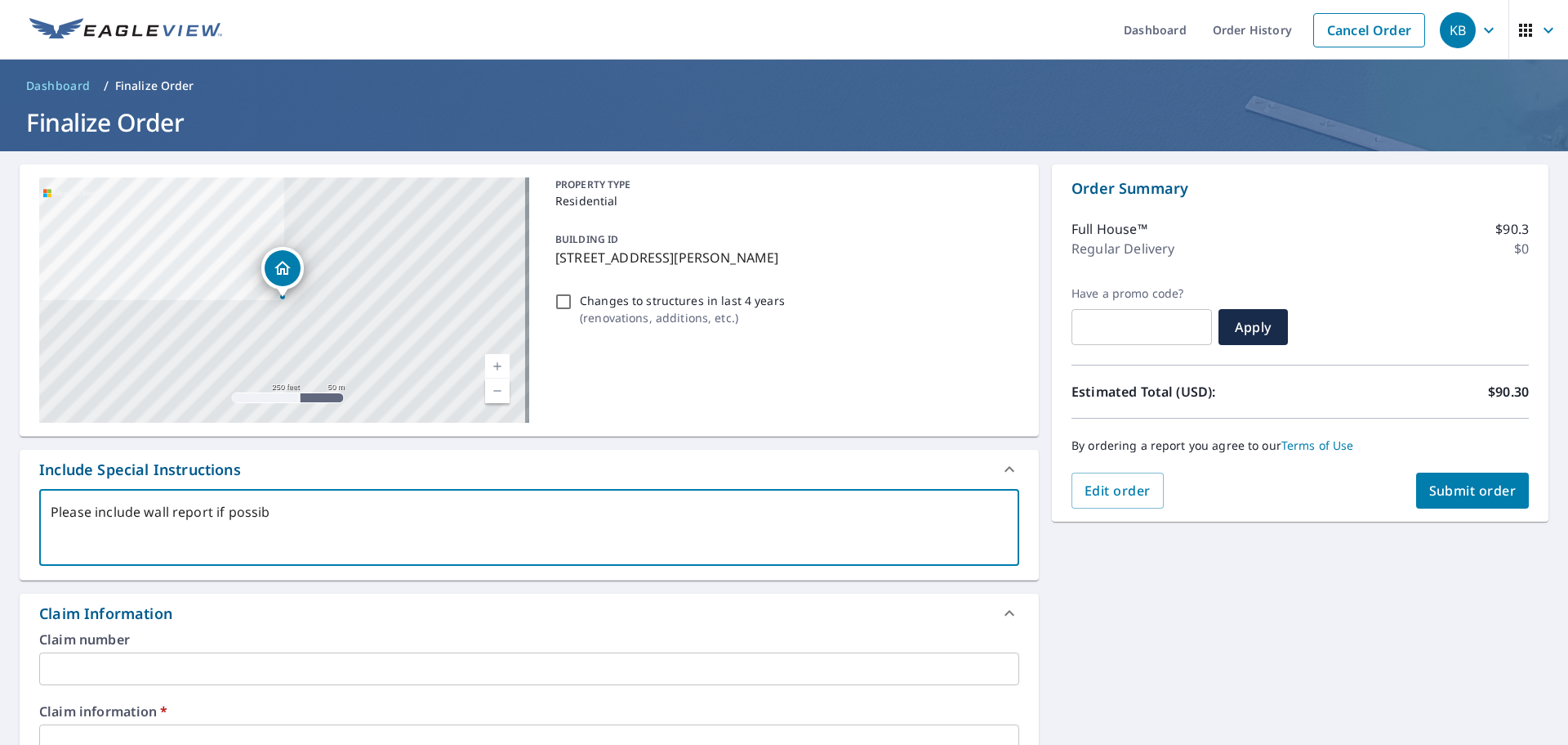
type textarea "Please include wall report if possibl"
type textarea "x"
checkbox input "true"
type textarea "Please include wall report if possible"
type textarea "x"
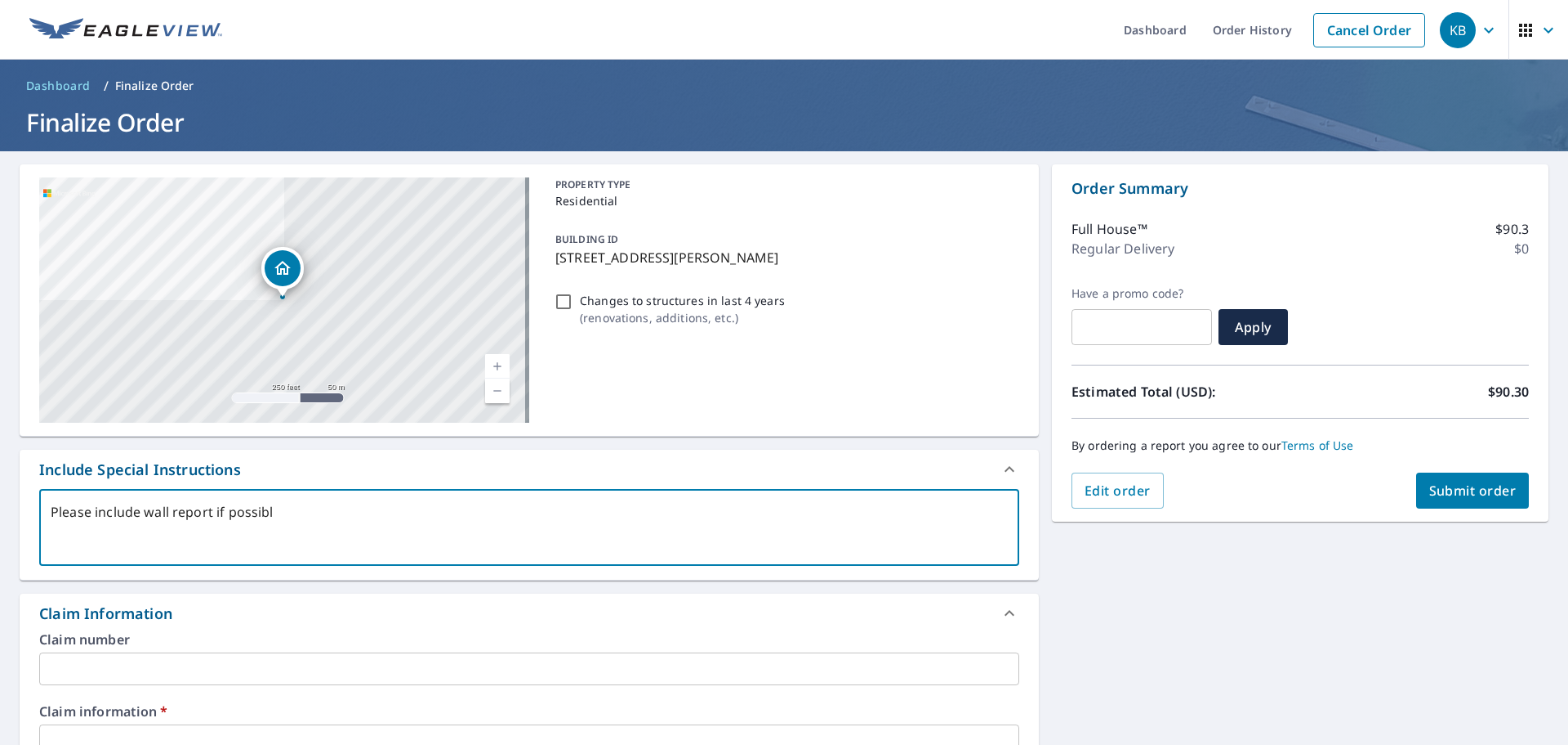
checkbox input "true"
type textarea "Please include wall report if possibl"
type textarea "x"
checkbox input "true"
type textarea "Please include wall report if possib"
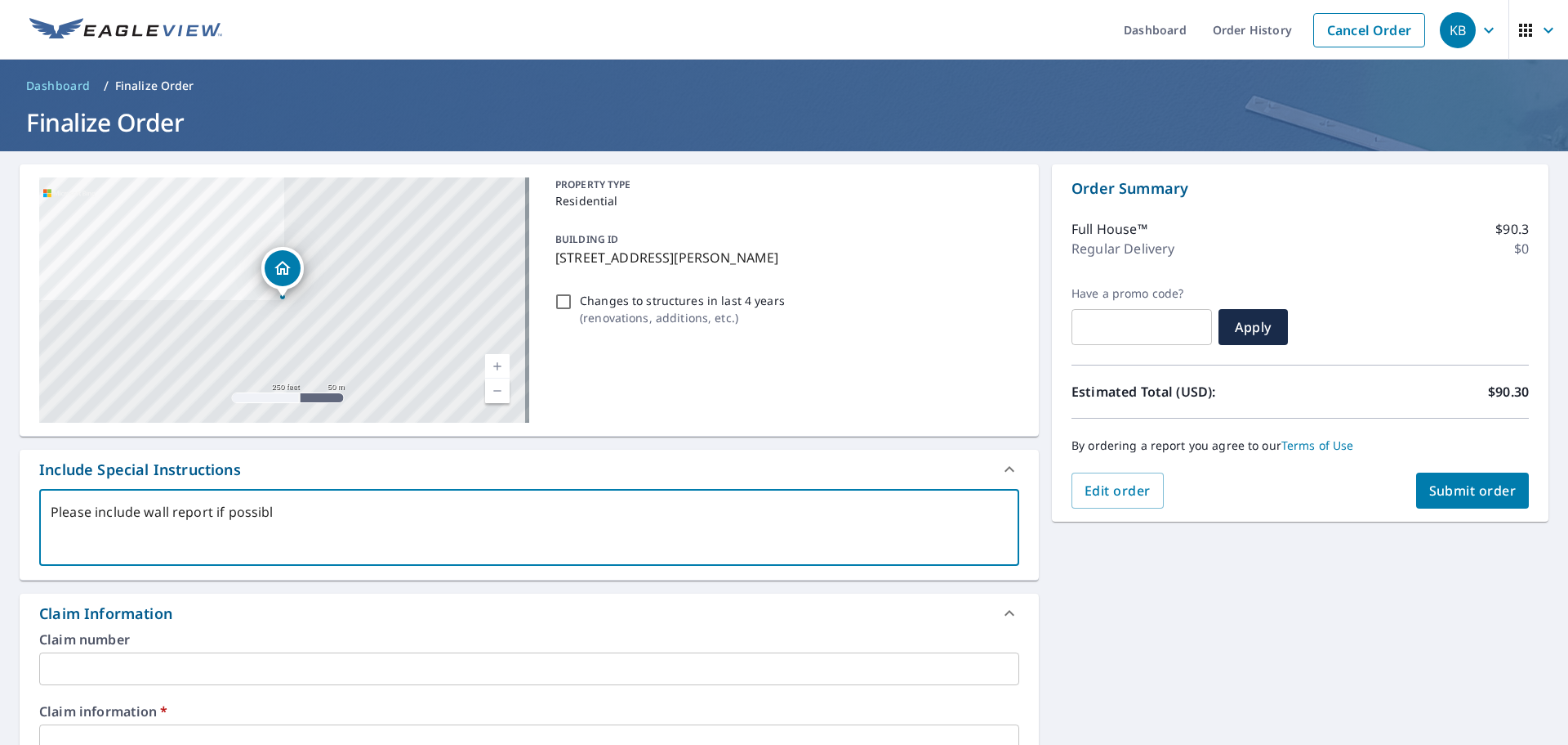
type textarea "x"
checkbox input "true"
type textarea "Please include wall report if possi"
type textarea "x"
checkbox input "true"
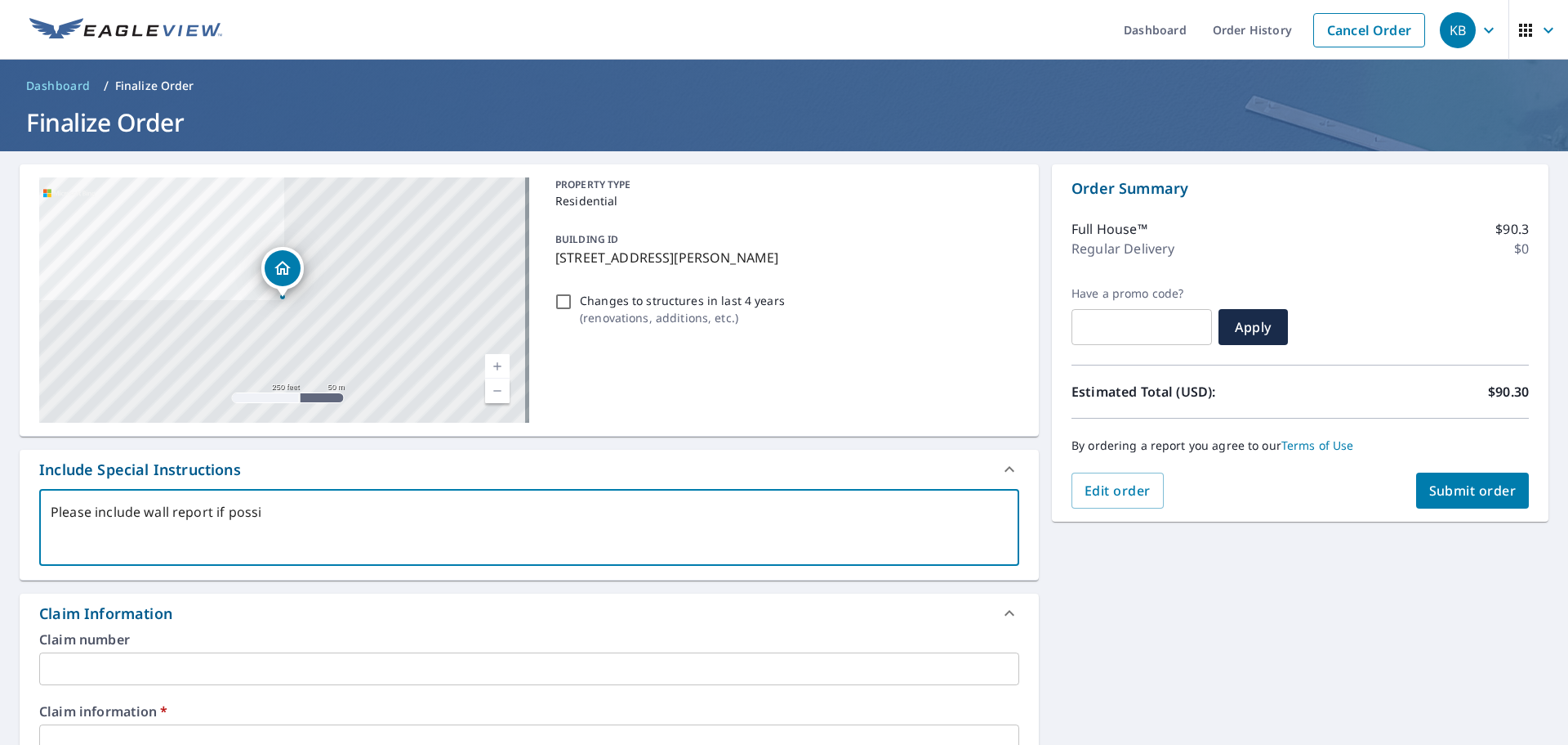
type textarea "Please include wall report if poss"
type textarea "x"
checkbox input "true"
type textarea "Please include wall report if pos"
type textarea "x"
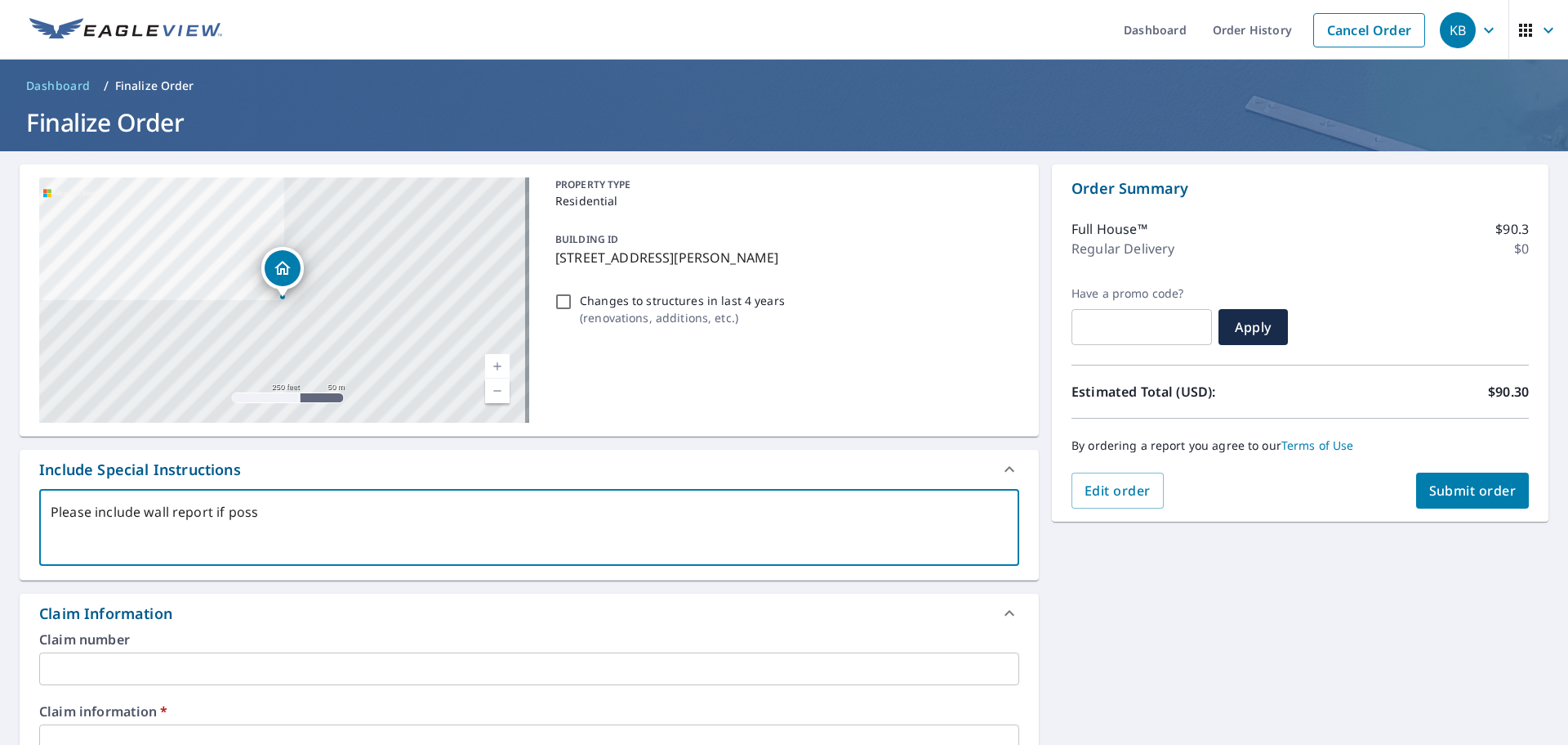
checkbox input "true"
type textarea "Please include wall report if po"
type textarea "x"
checkbox input "true"
type textarea "Please include wall report if p"
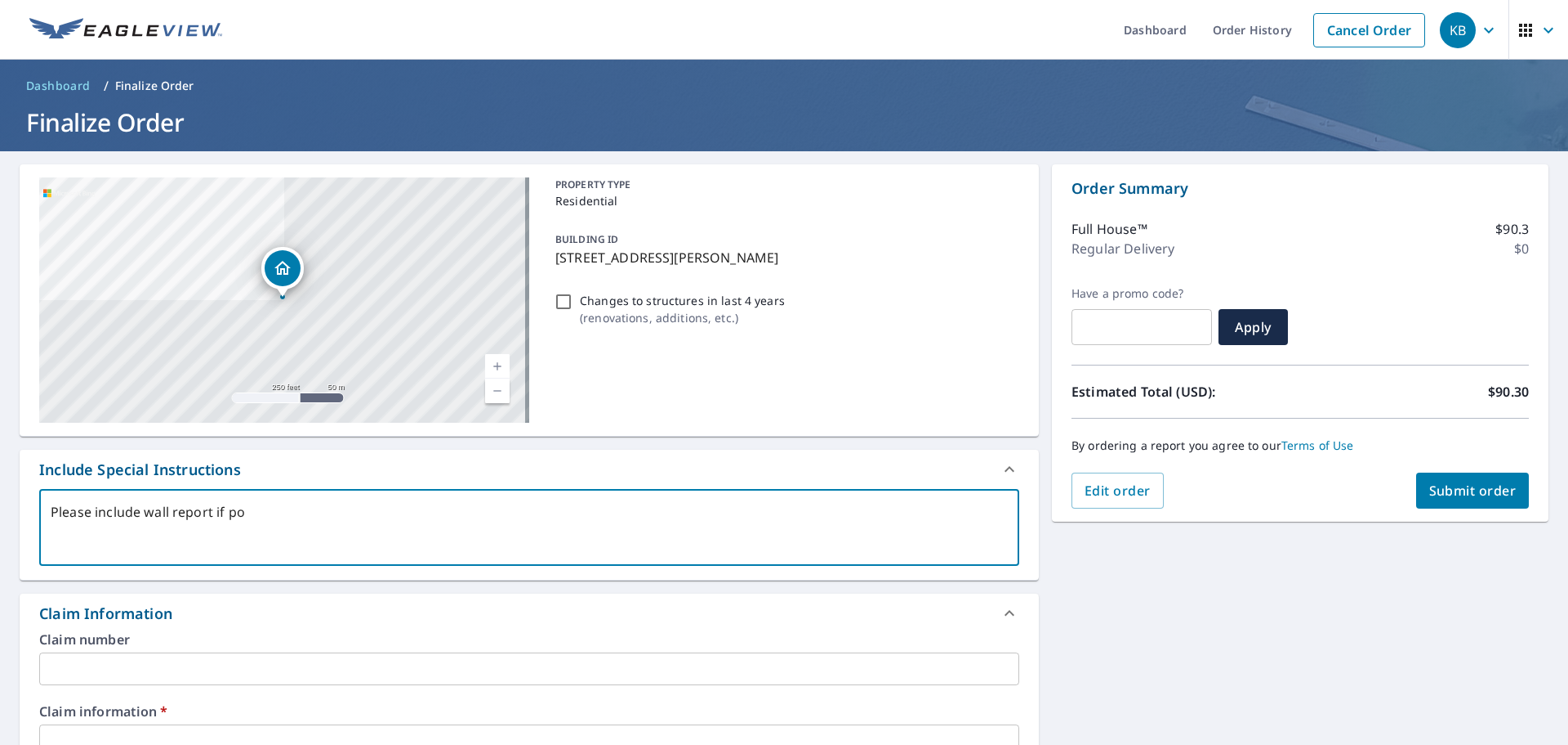
type textarea "x"
checkbox input "true"
type textarea "Please include wall report if"
type textarea "x"
checkbox input "true"
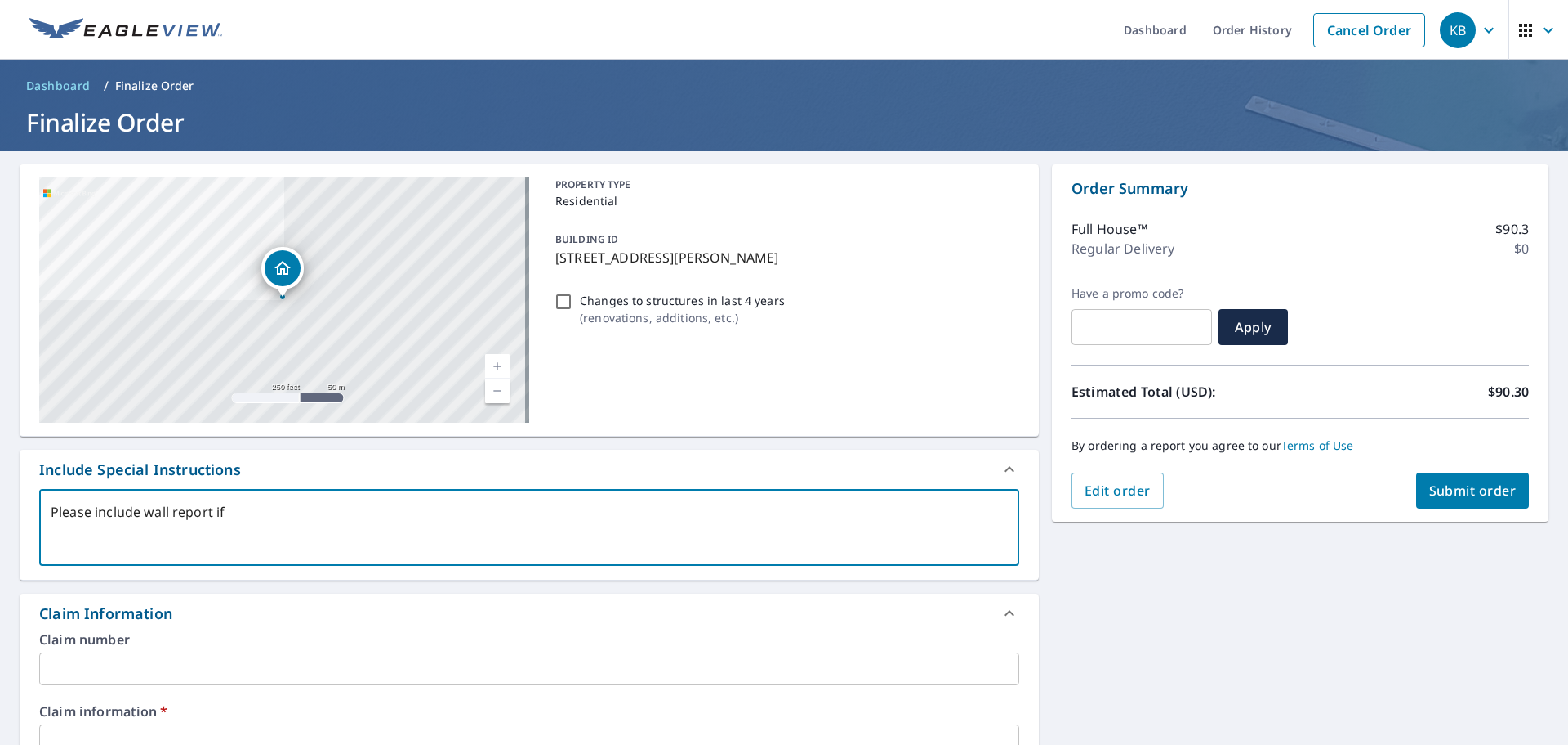
type textarea "Please include wall report if"
type textarea "x"
checkbox input "true"
type textarea "Please include wall report i"
type textarea "x"
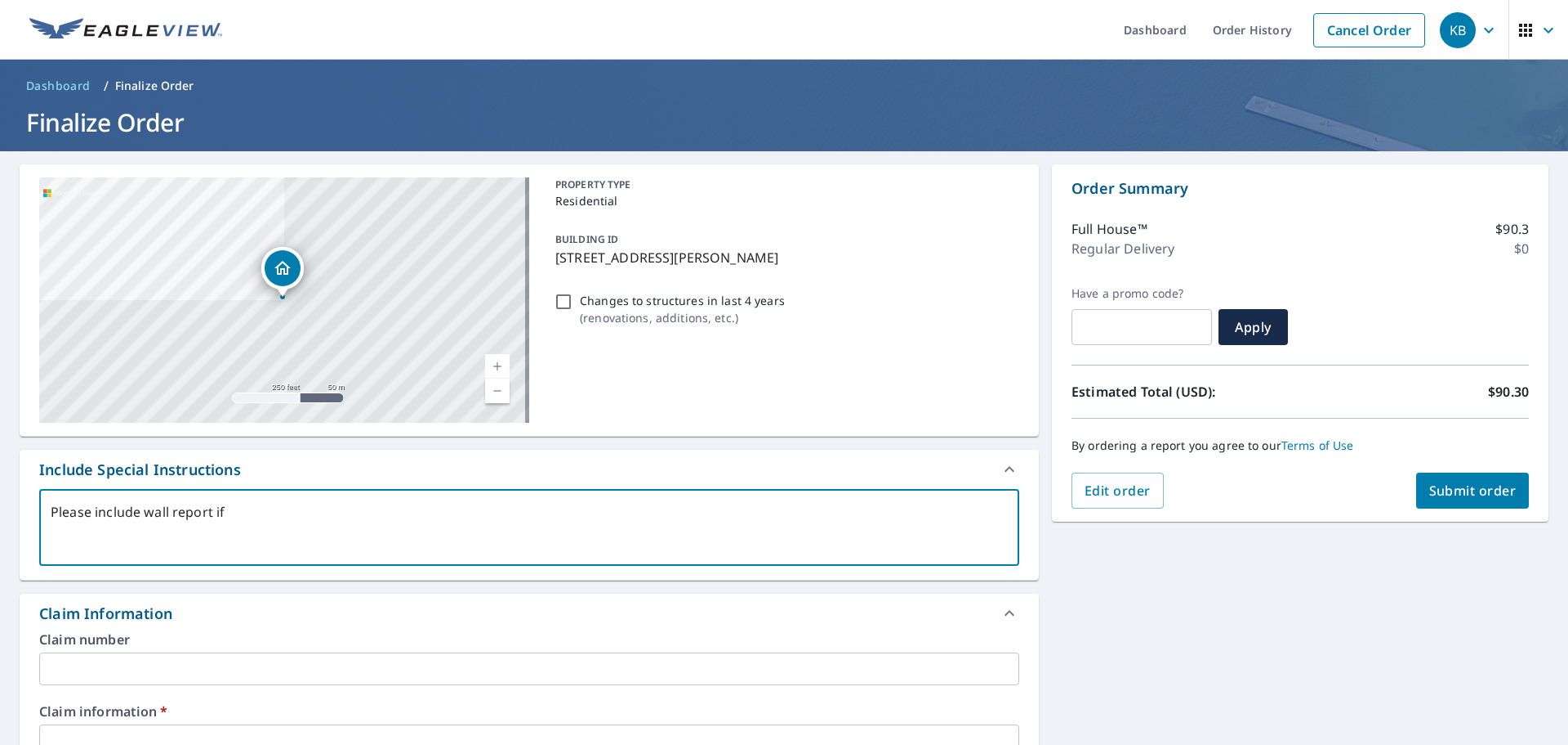
checkbox input "true"
type textarea "Please include wall report"
type textarea "x"
checkbox input "true"
type textarea "Please include wall report"
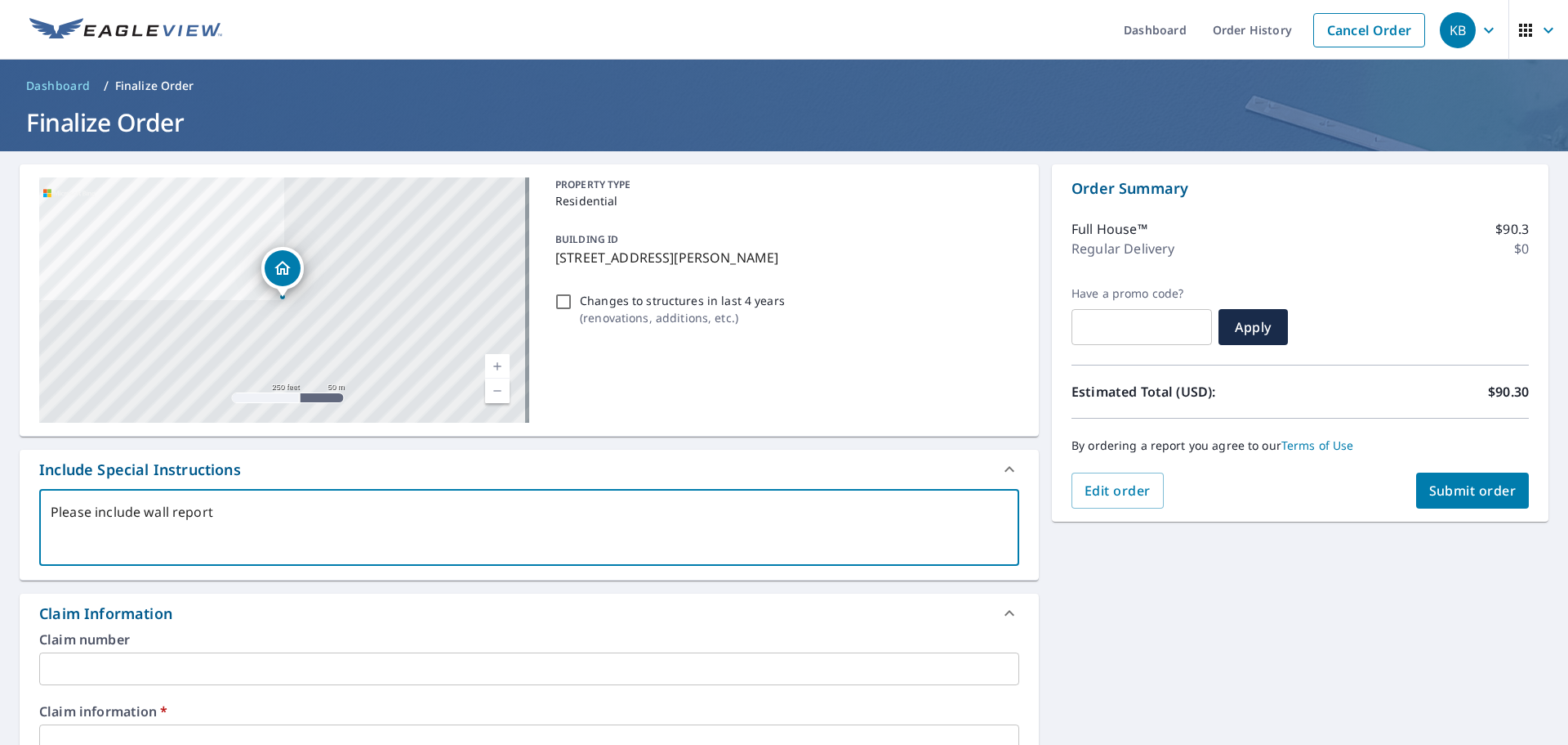
type textarea "x"
checkbox input "true"
type textarea "Please include wall report."
type textarea "x"
checkbox input "true"
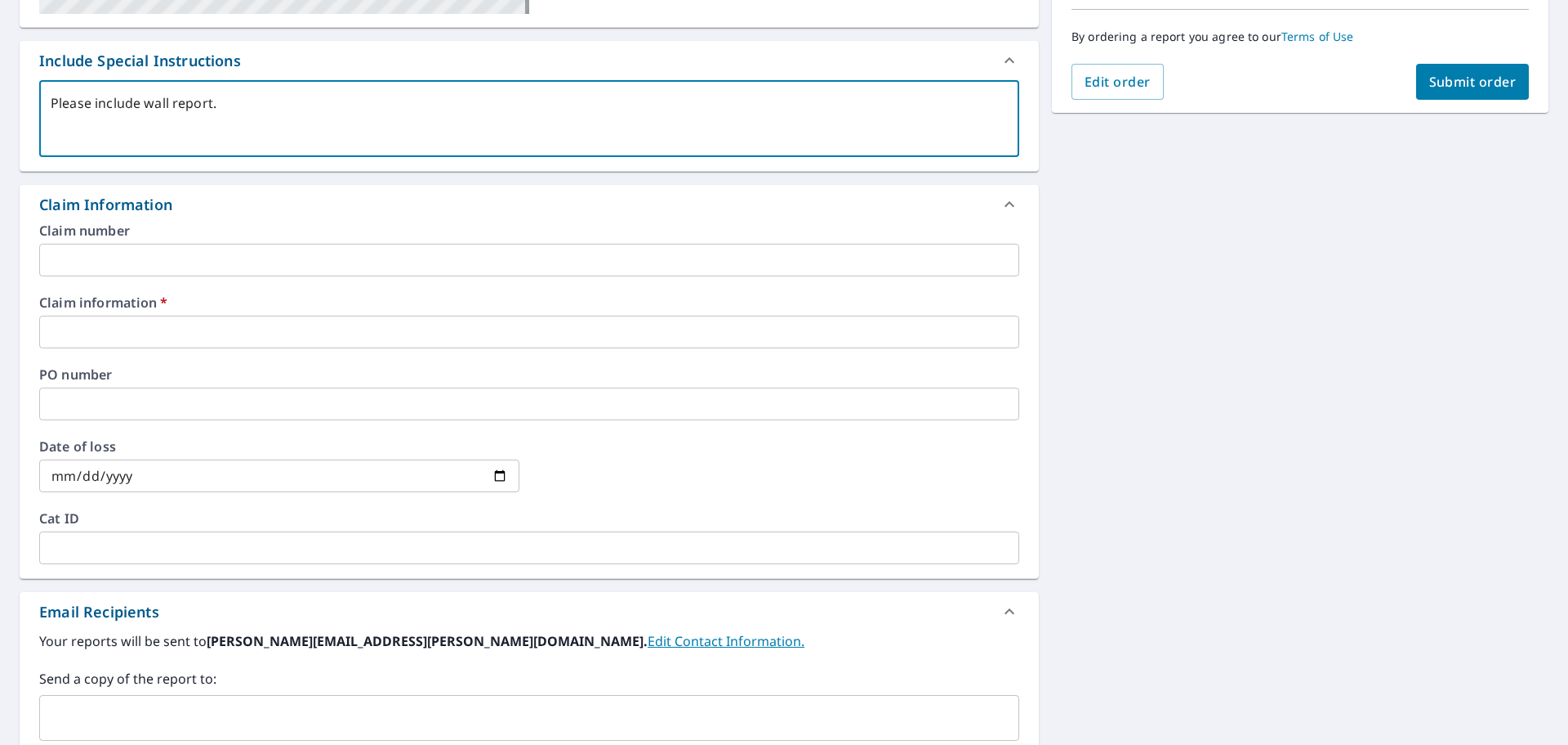
type textarea "Please include wall report."
click at [128, 339] on input "text" at bounding box center [529, 332] width 980 height 33
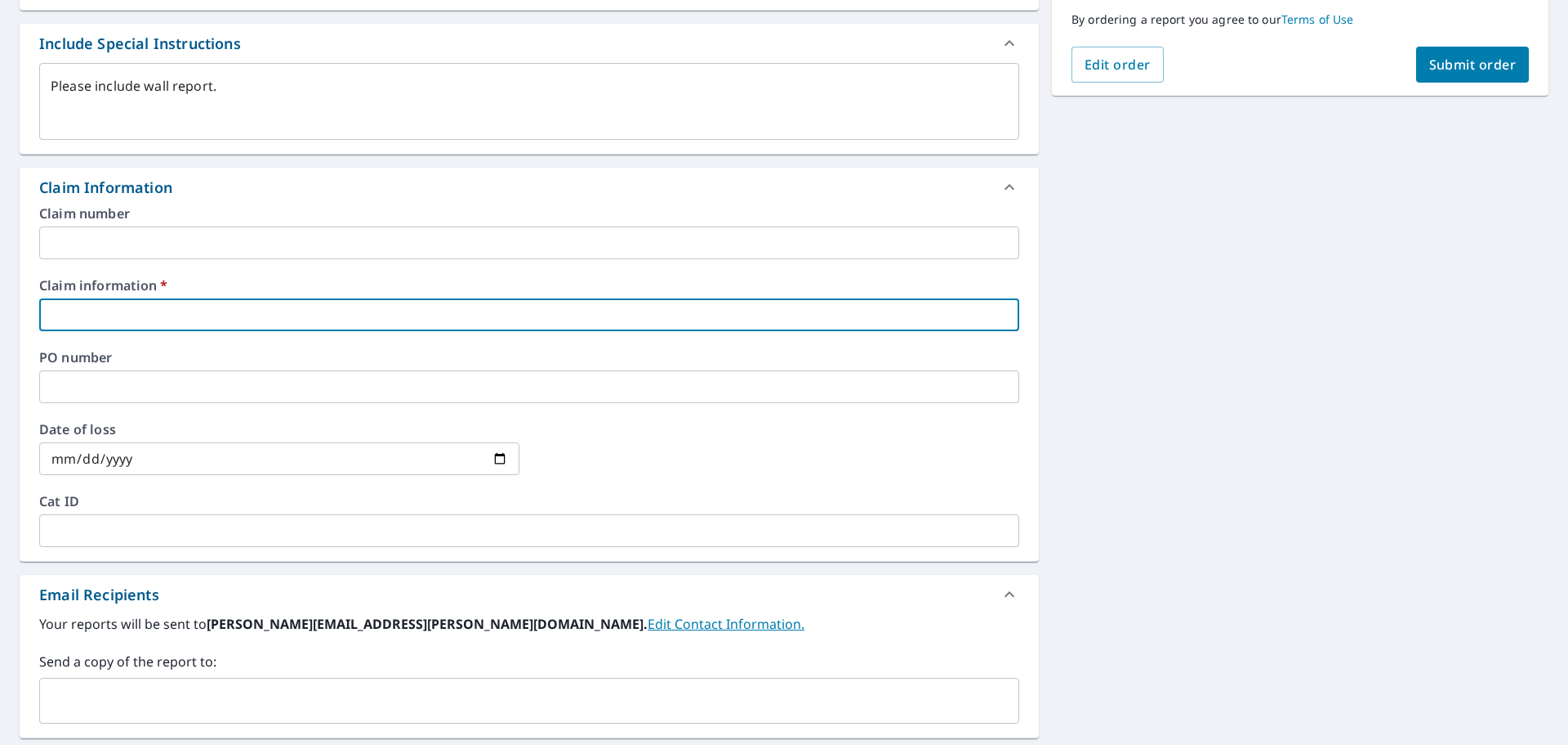
scroll to position [429, 0]
type textarea "x"
type input "5"
checkbox input "true"
type textarea "x"
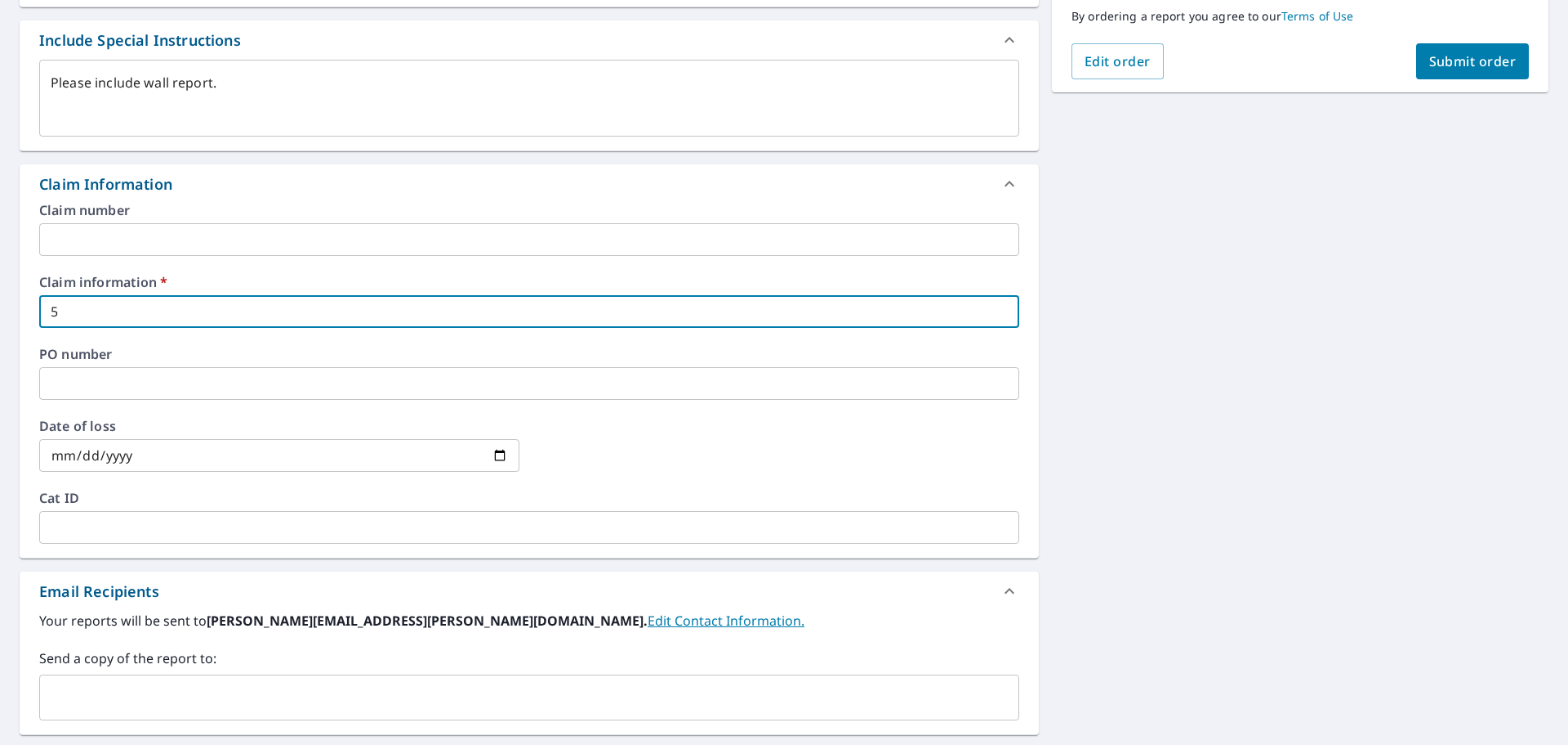
type input "55"
checkbox input "true"
type textarea "x"
type input "553"
checkbox input "true"
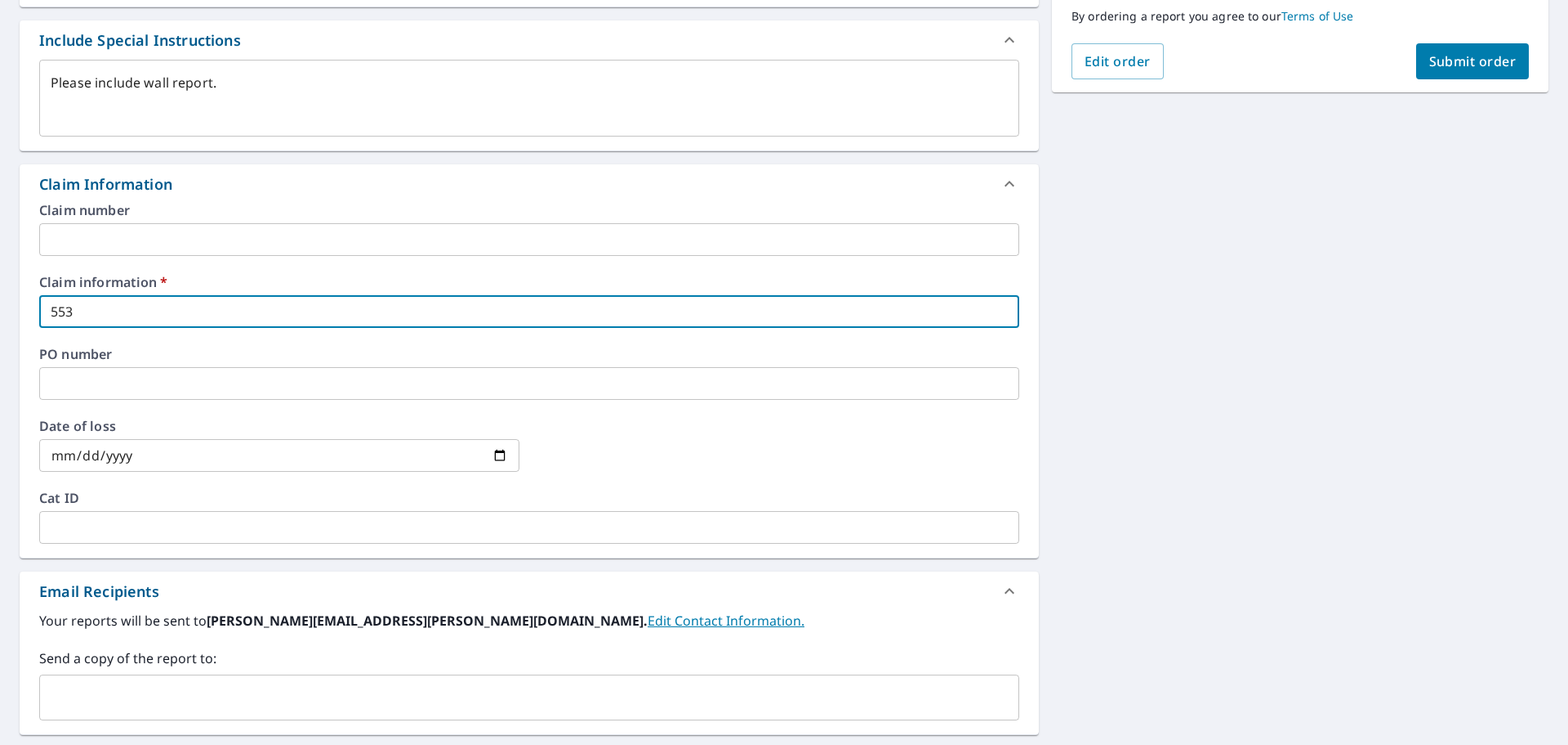
type textarea "x"
type input "5536"
checkbox input "true"
type textarea "x"
type input "55360"
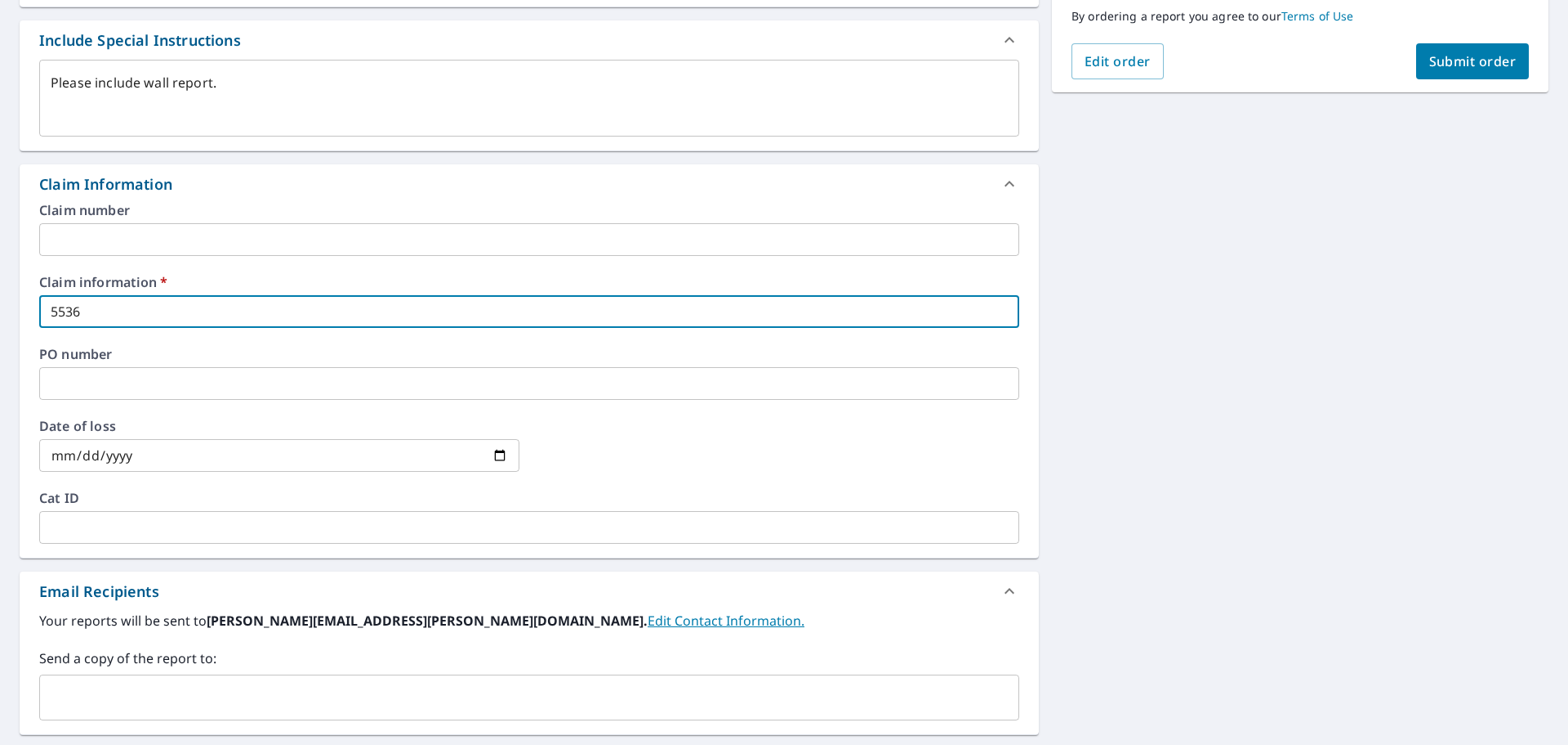
checkbox input "true"
type textarea "x"
type input "553605"
checkbox input "true"
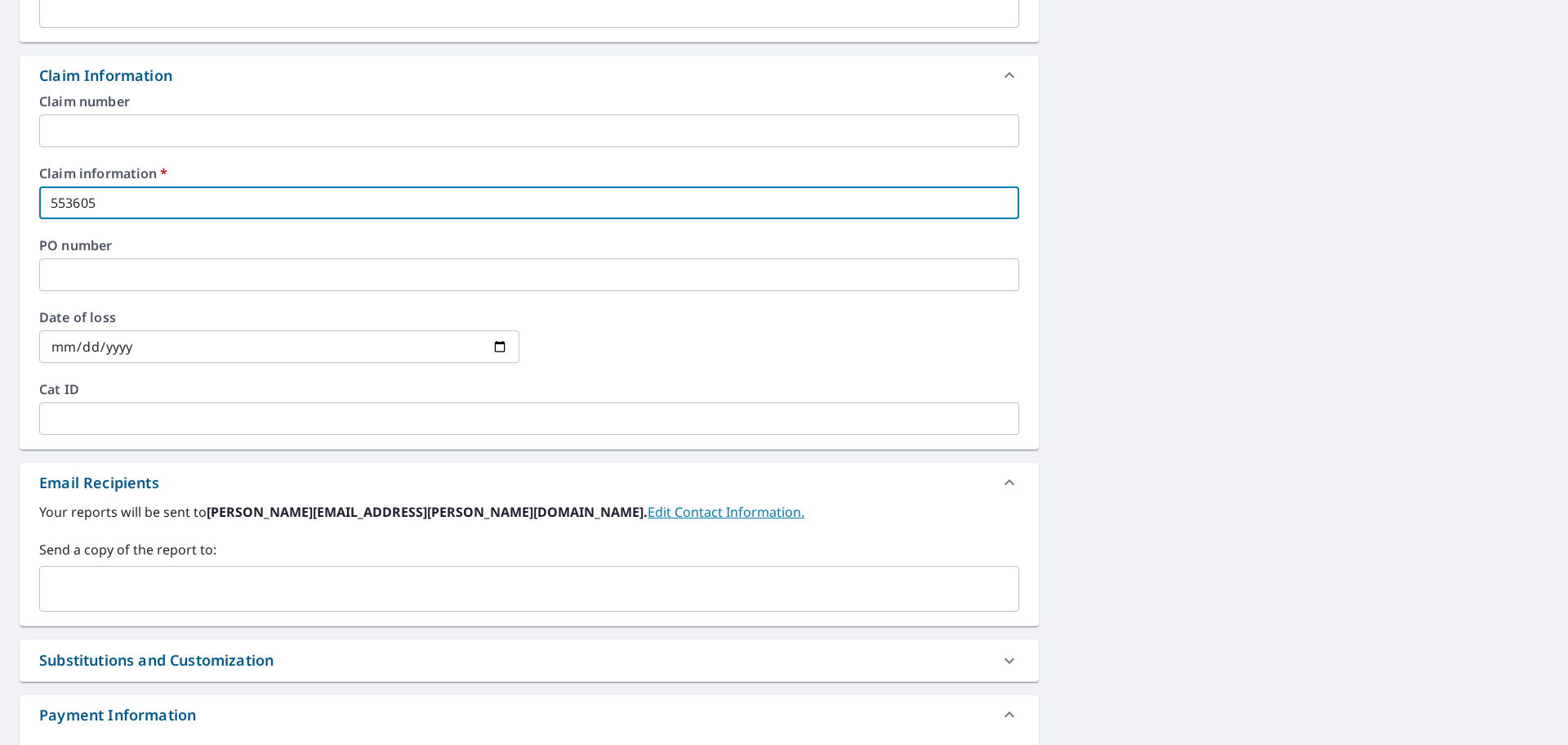
scroll to position [647, 0]
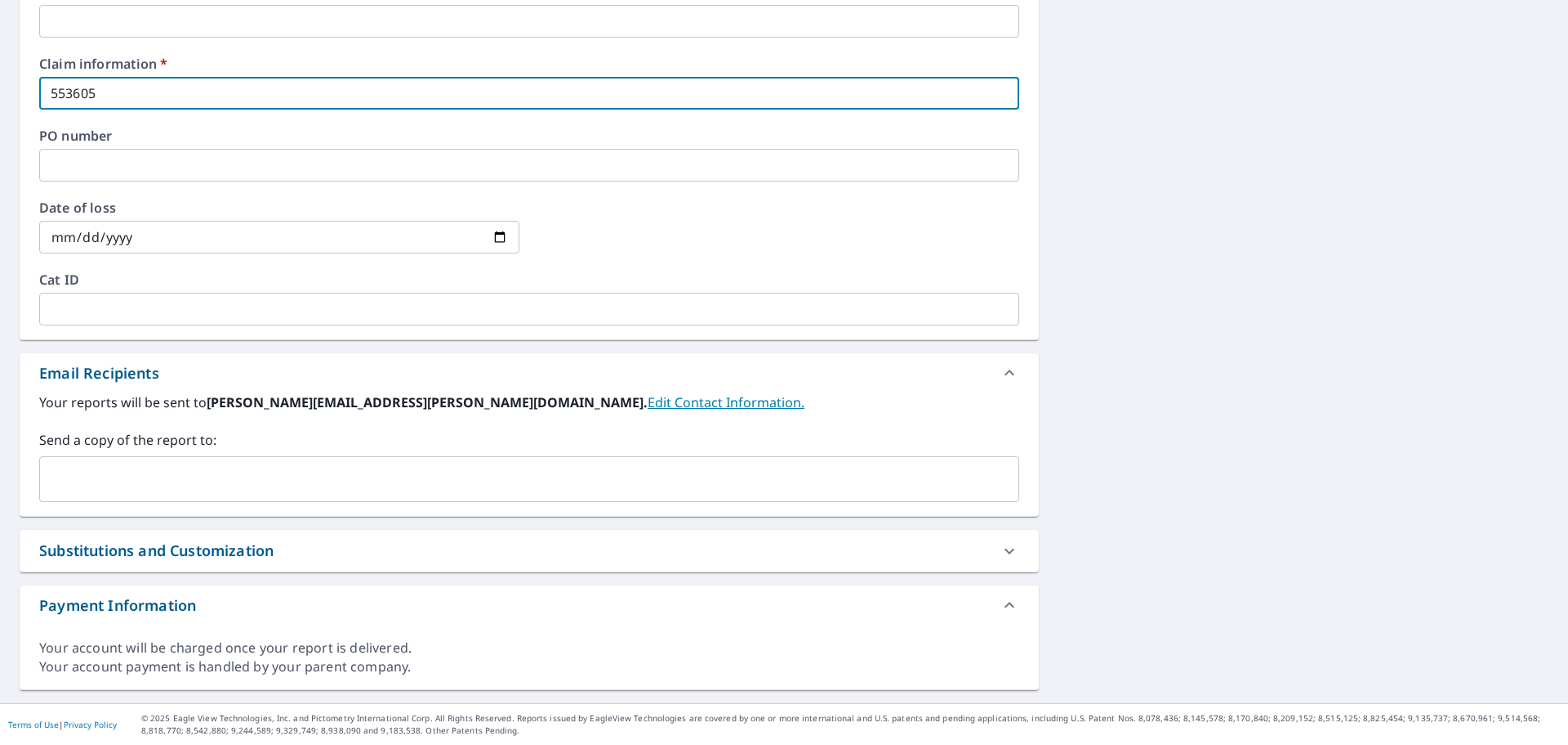
click at [126, 499] on div "​" at bounding box center [529, 479] width 980 height 46
type input "553605"
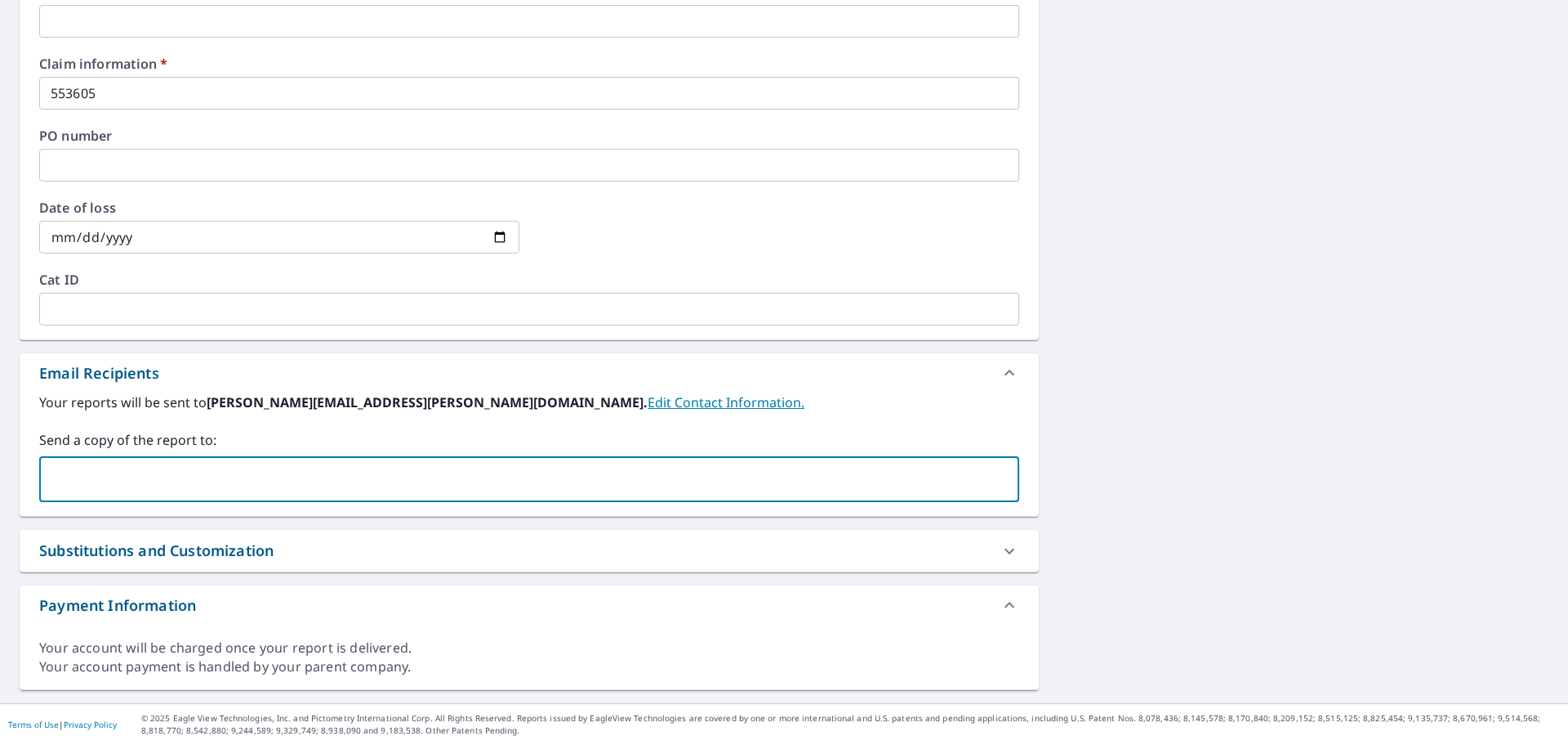
type input "c"
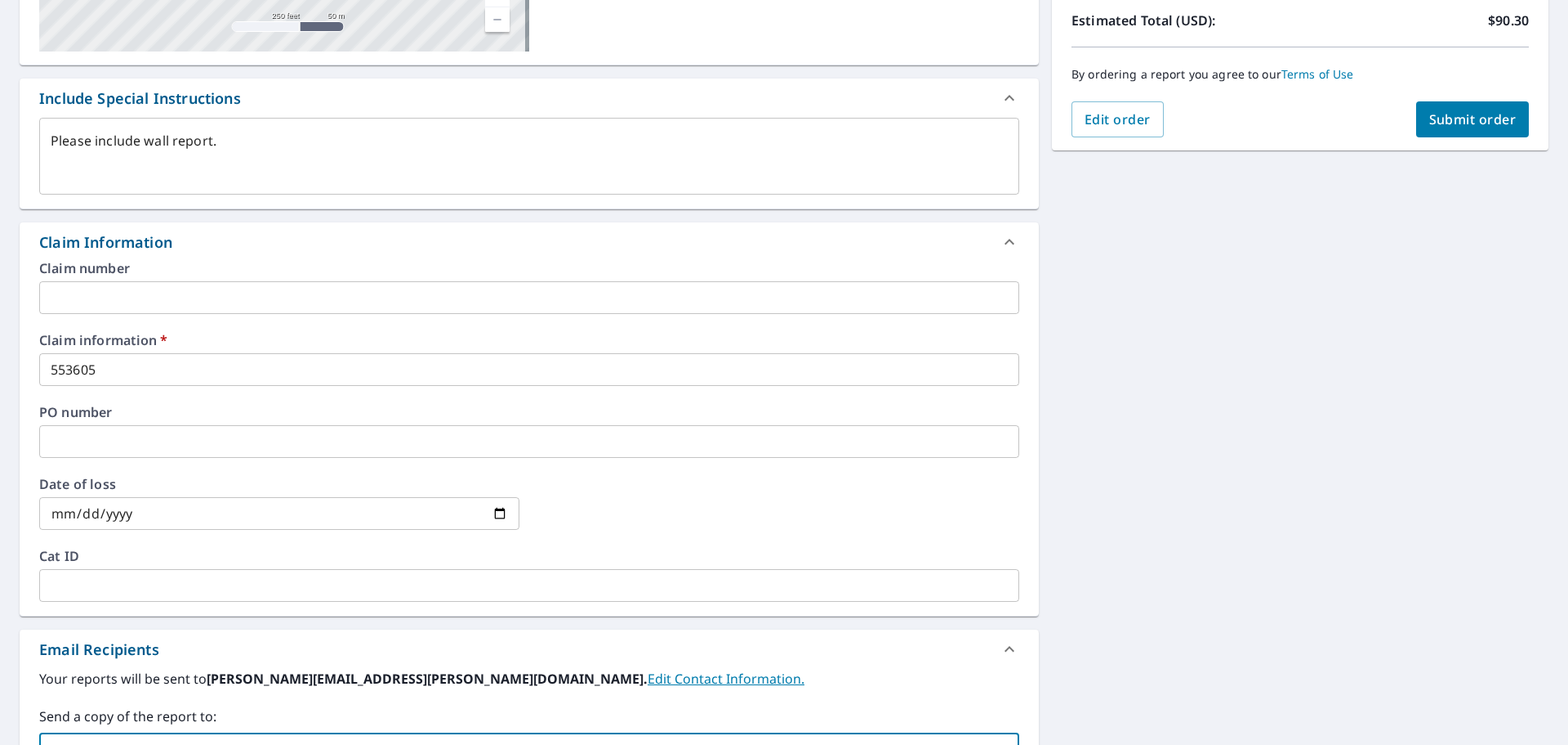
scroll to position [75, 0]
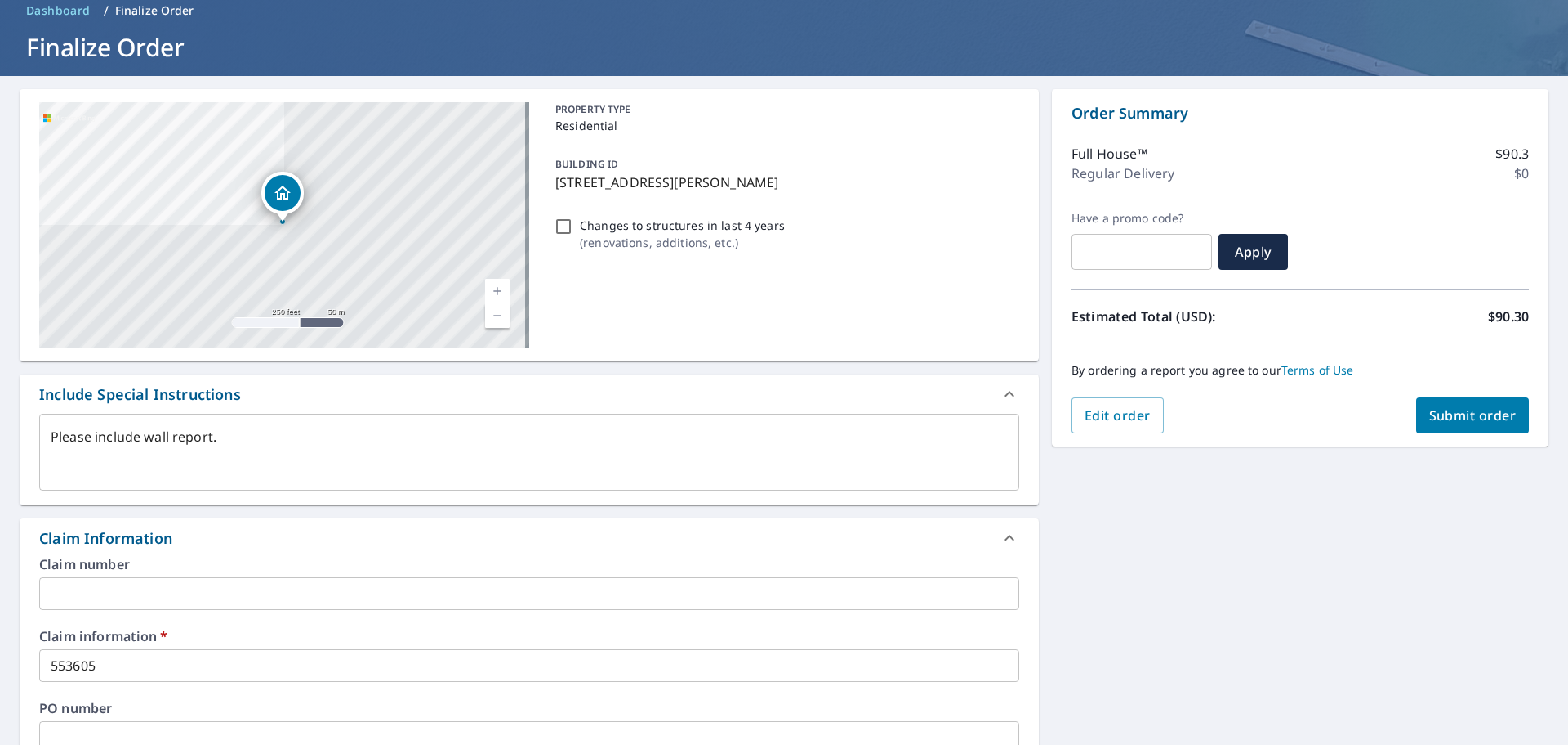
type input "[EMAIL_ADDRESS][DOMAIN_NAME]"
type textarea "x"
checkbox input "true"
click at [1474, 413] on span "Submit order" at bounding box center [1473, 415] width 87 height 18
type textarea "x"
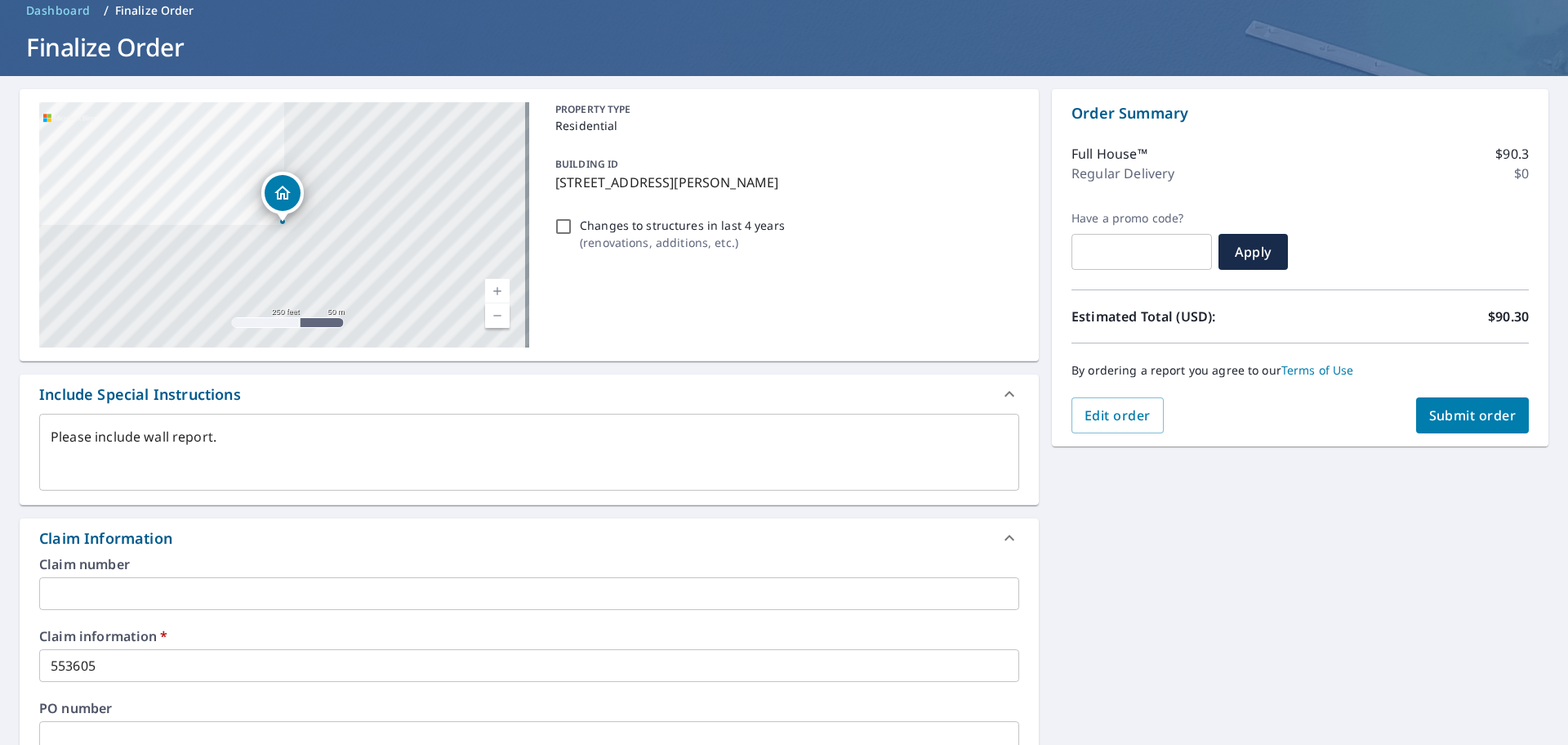
checkbox input "true"
